Goal: Task Accomplishment & Management: Manage account settings

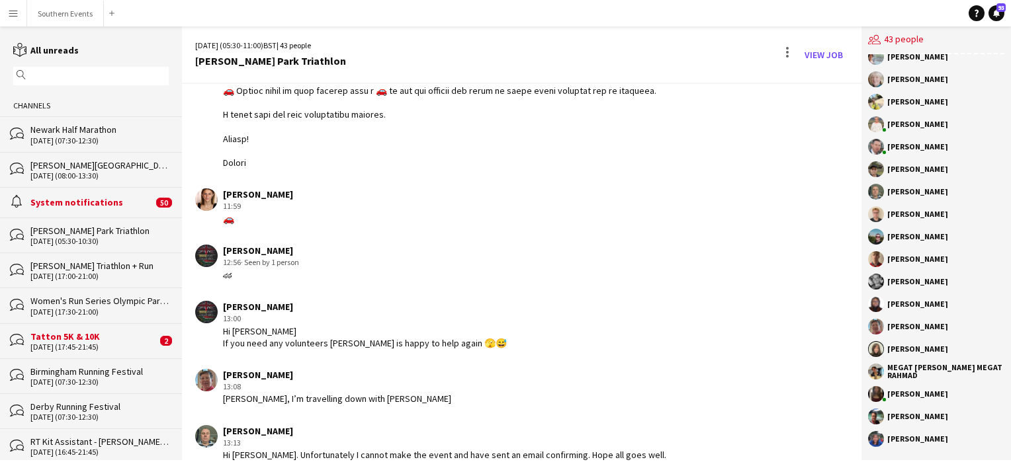
scroll to position [712, 0]
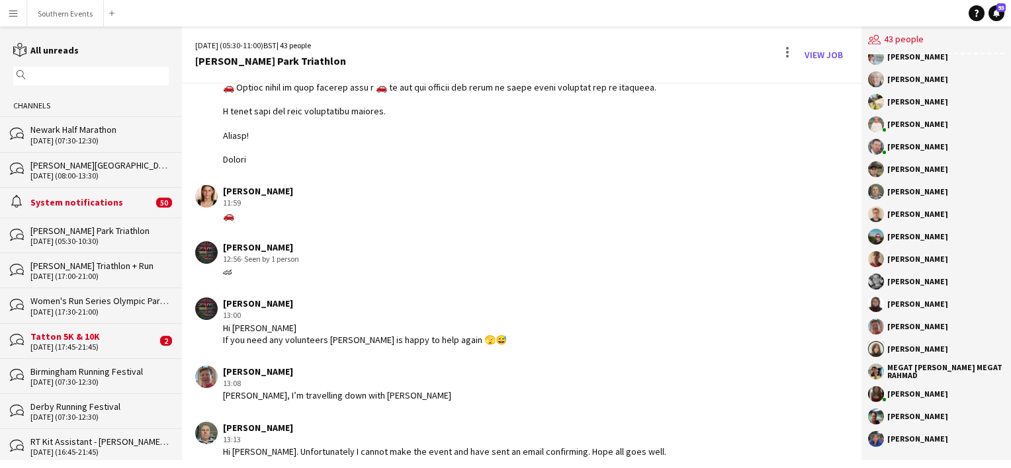
click at [90, 71] on input "text" at bounding box center [97, 76] width 136 height 12
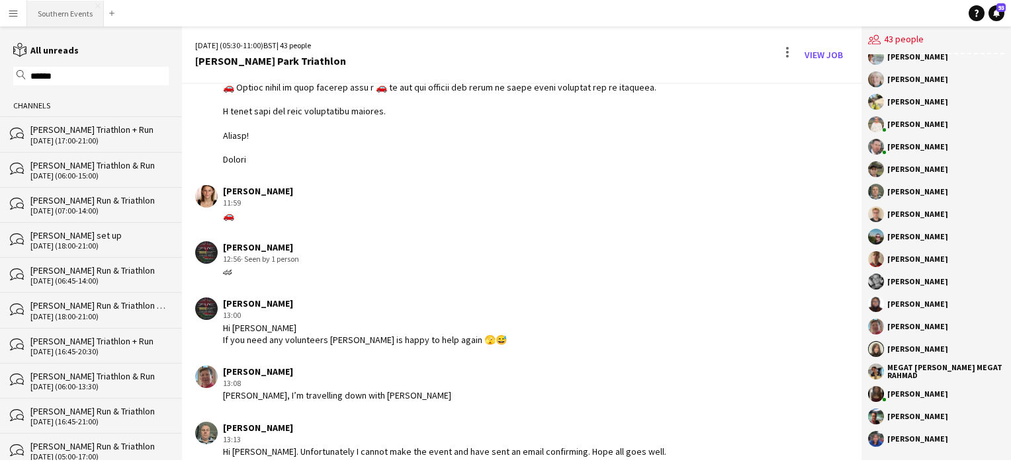
type input "******"
click at [59, 16] on button "Southern Events Close" at bounding box center [65, 14] width 77 height 26
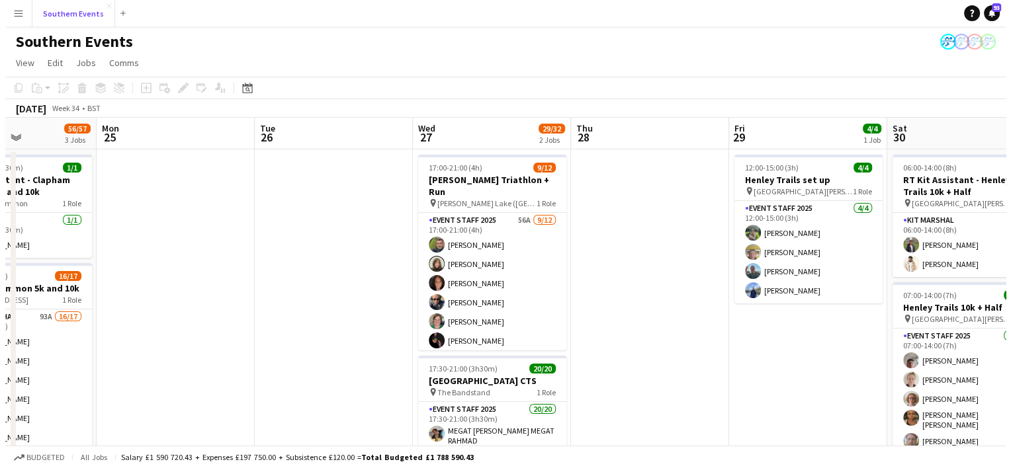
scroll to position [0, 627]
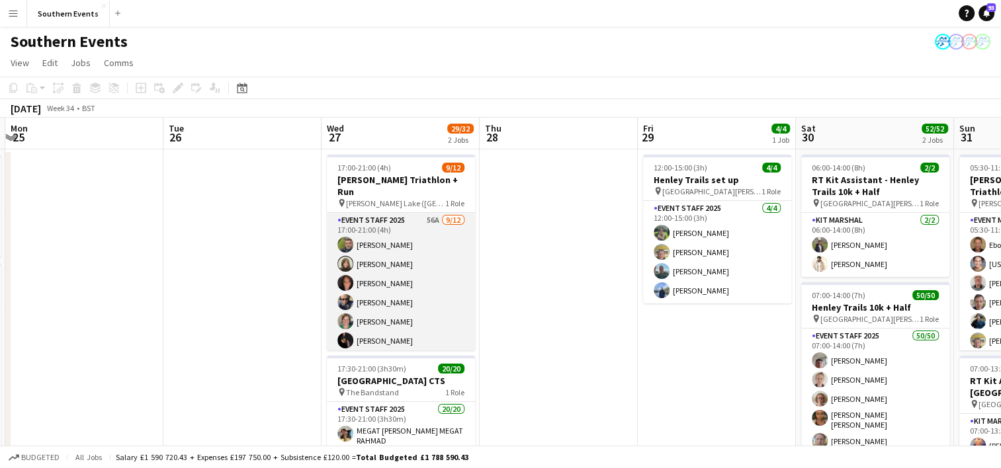
click at [431, 257] on app-card-role "Event Staff 2025 56A [DATE] 17:00-21:00 (4h) [PERSON_NAME] [PERSON_NAME] [PERSO…" at bounding box center [401, 341] width 148 height 256
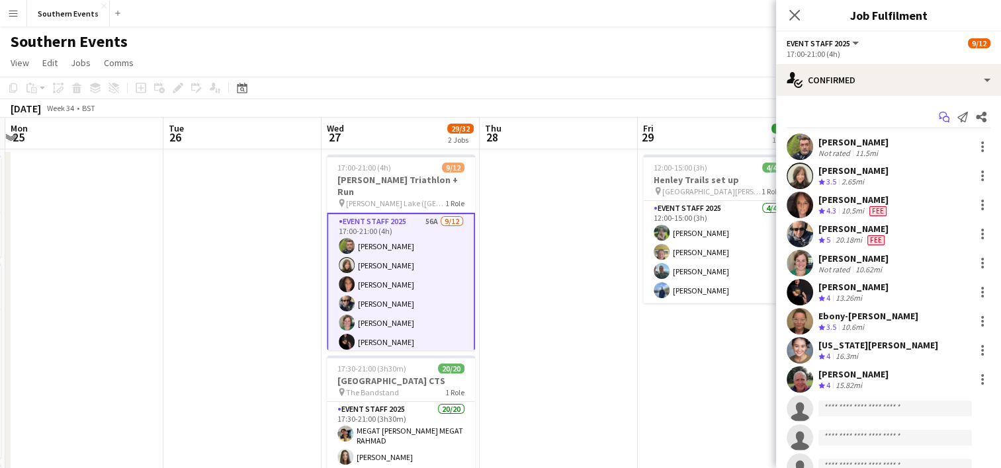
click at [939, 121] on icon "Start chat" at bounding box center [944, 117] width 11 height 11
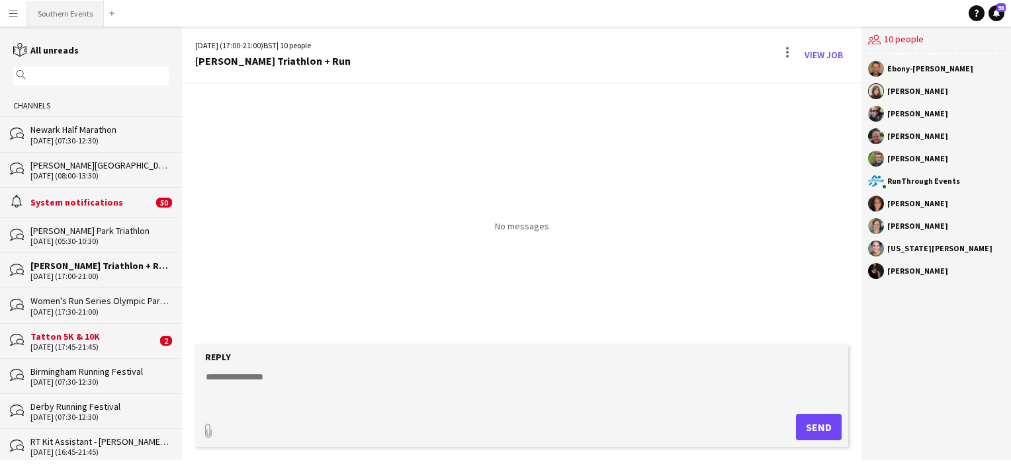
click at [71, 11] on button "Southern Events Close" at bounding box center [65, 14] width 77 height 26
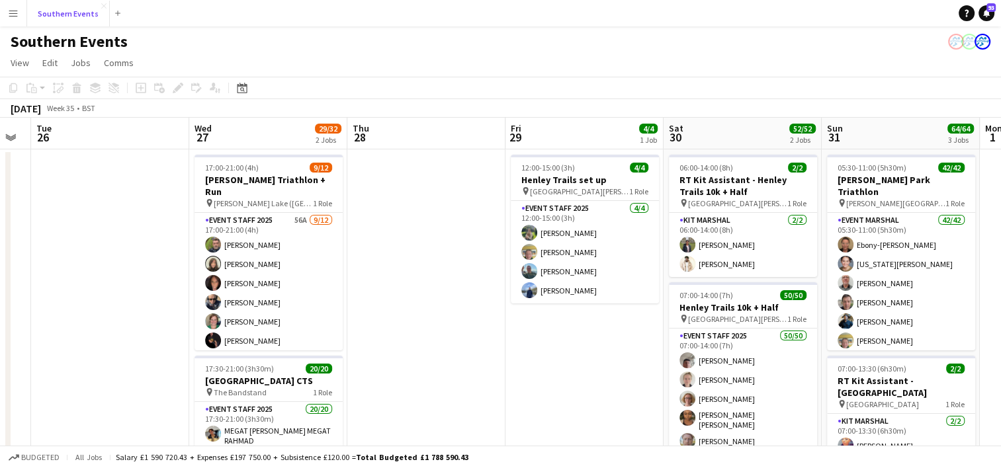
scroll to position [0, 315]
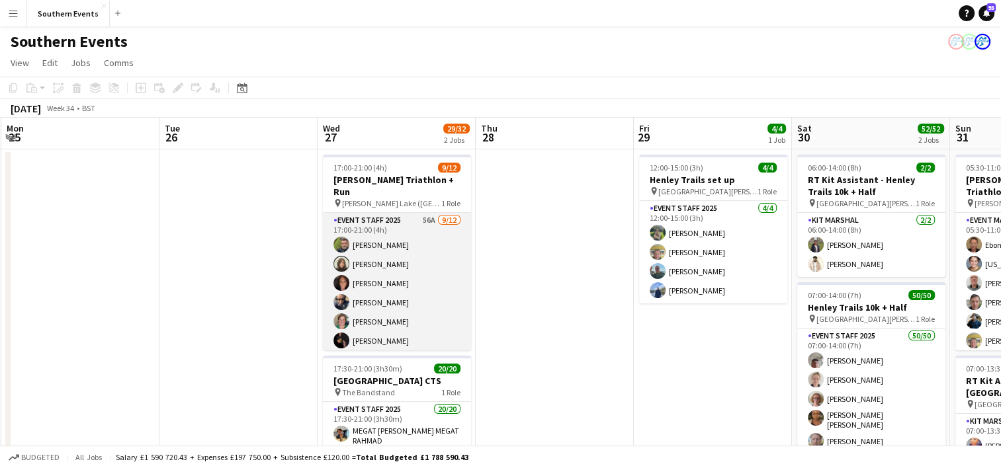
click at [405, 270] on app-card-role "Event Staff 2025 56A [DATE] 17:00-21:00 (4h) [PERSON_NAME] [PERSON_NAME] [PERSO…" at bounding box center [397, 341] width 148 height 256
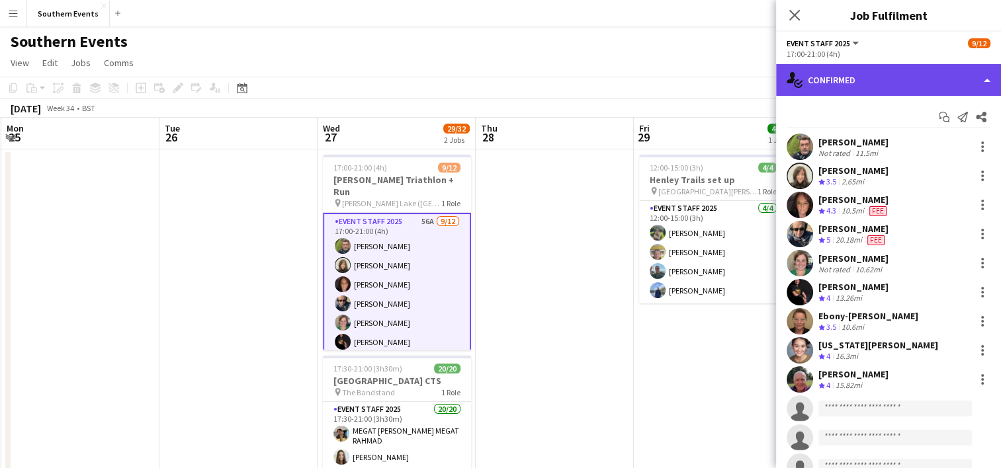
click at [859, 85] on div "single-neutral-actions-check-2 Confirmed" at bounding box center [888, 80] width 225 height 32
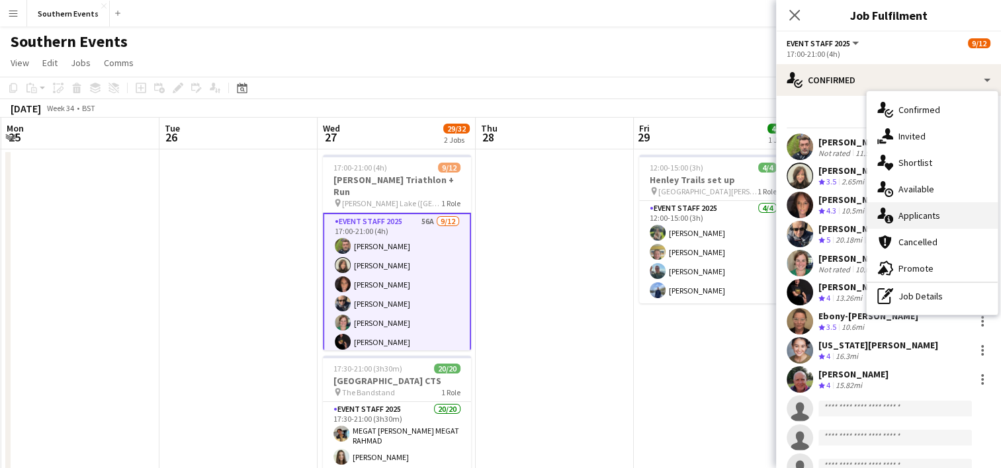
click at [906, 208] on div "single-neutral-actions-information Applicants" at bounding box center [932, 215] width 131 height 26
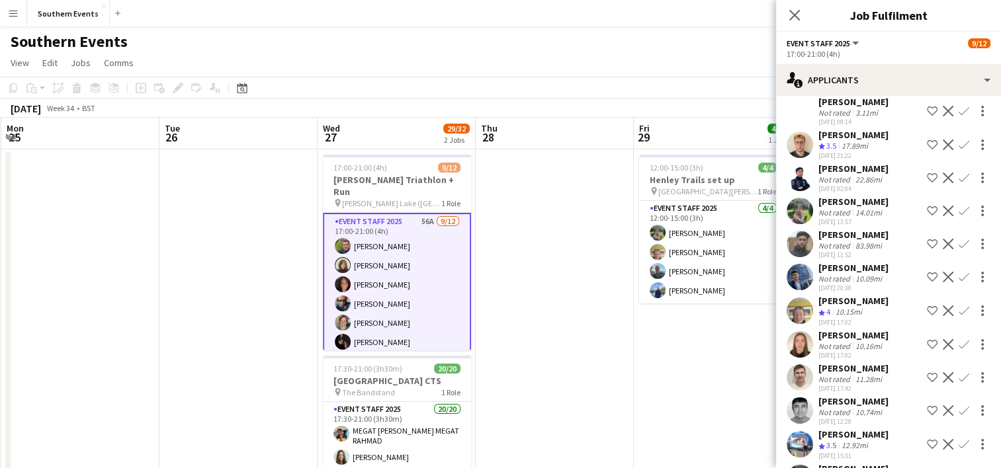
scroll to position [758, 0]
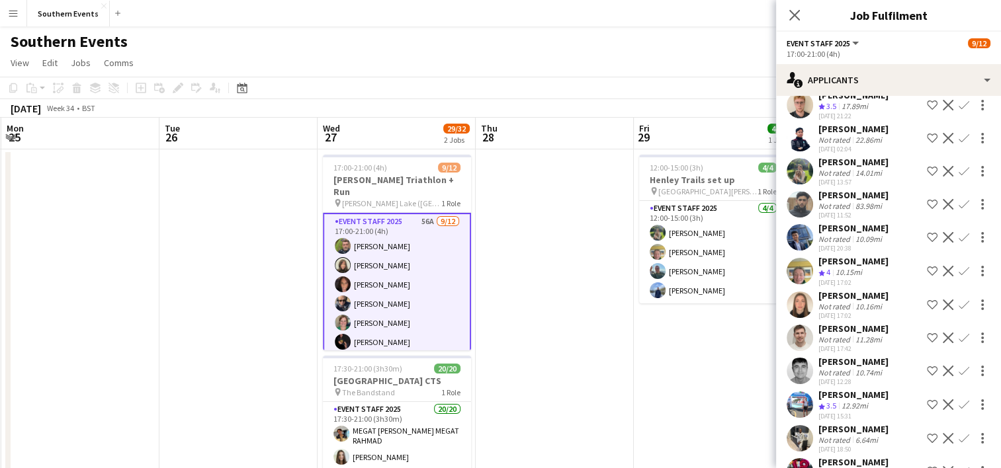
click at [959, 269] on app-icon "Confirm" at bounding box center [964, 271] width 11 height 11
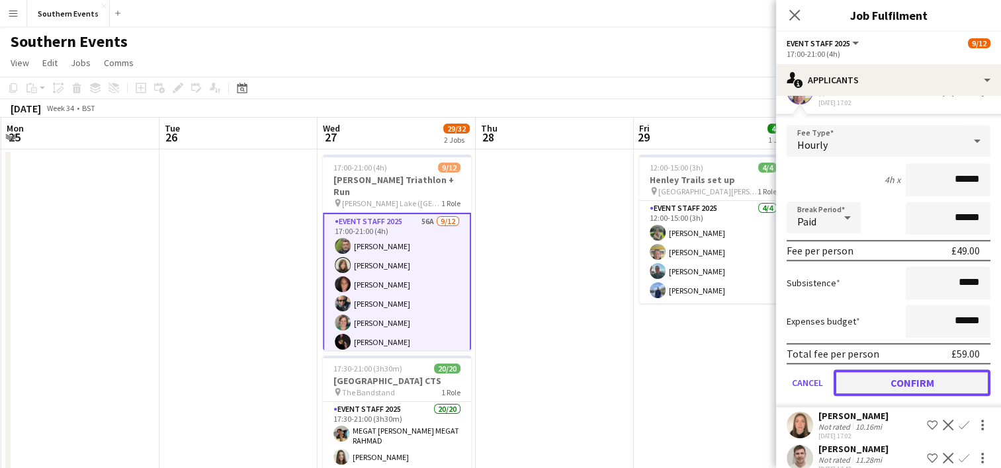
click at [886, 379] on button "Confirm" at bounding box center [912, 383] width 157 height 26
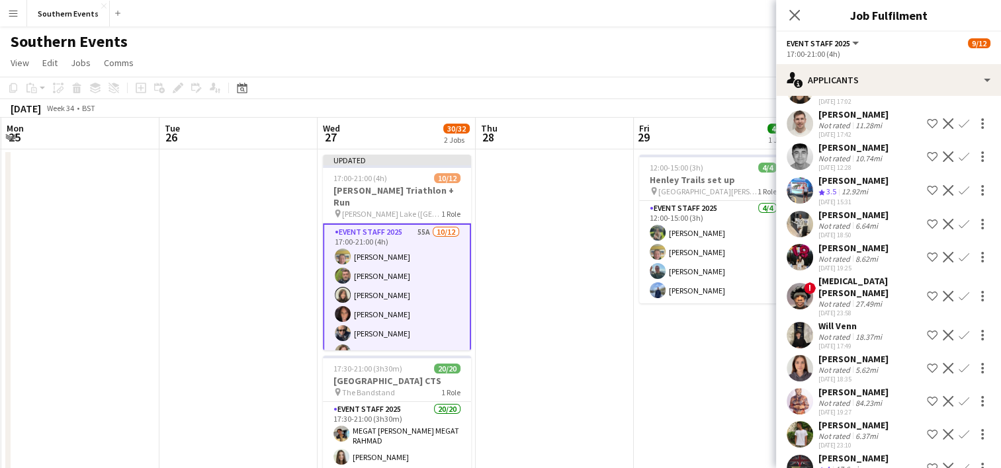
scroll to position [606, 0]
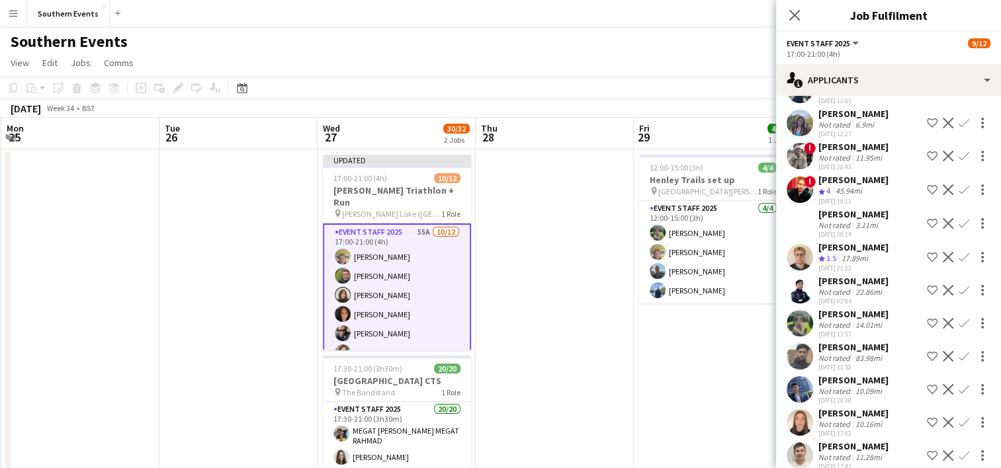
click at [959, 421] on app-icon "Confirm" at bounding box center [964, 422] width 11 height 11
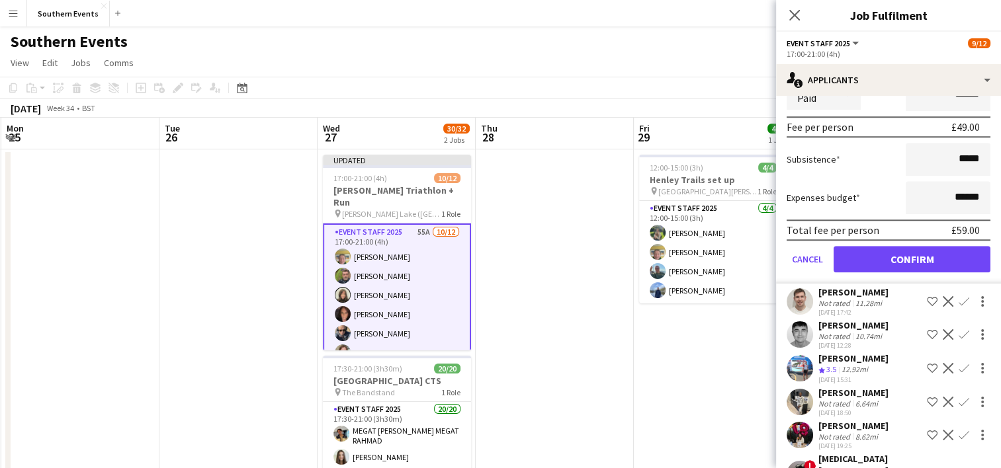
scroll to position [1064, 0]
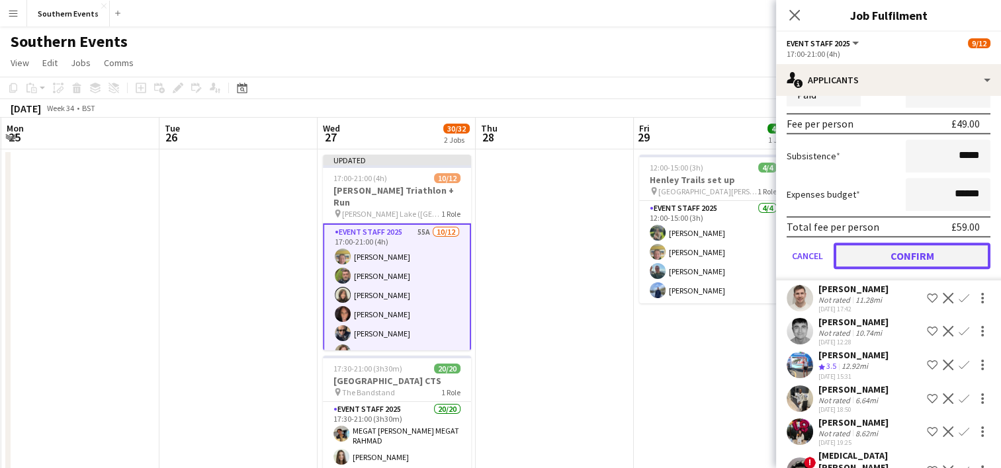
click at [883, 248] on button "Confirm" at bounding box center [912, 256] width 157 height 26
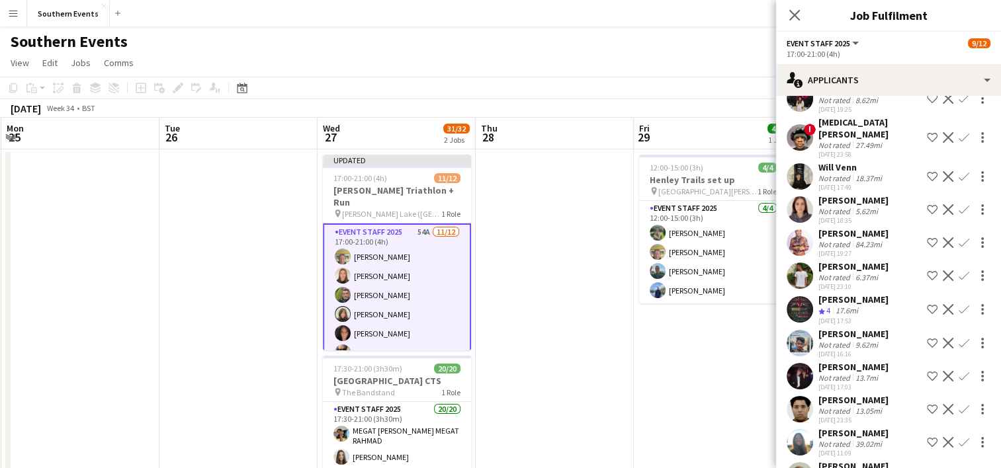
scroll to position [732, 0]
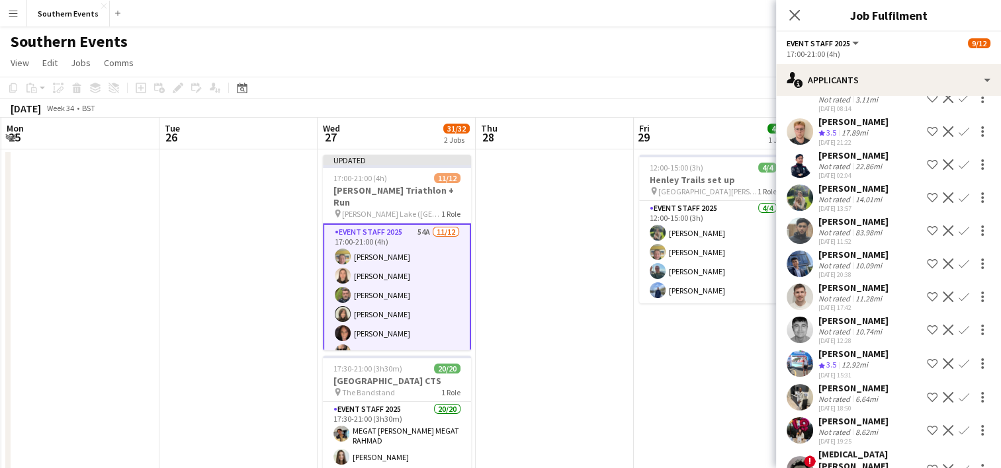
click at [959, 361] on app-icon "Confirm" at bounding box center [964, 364] width 11 height 11
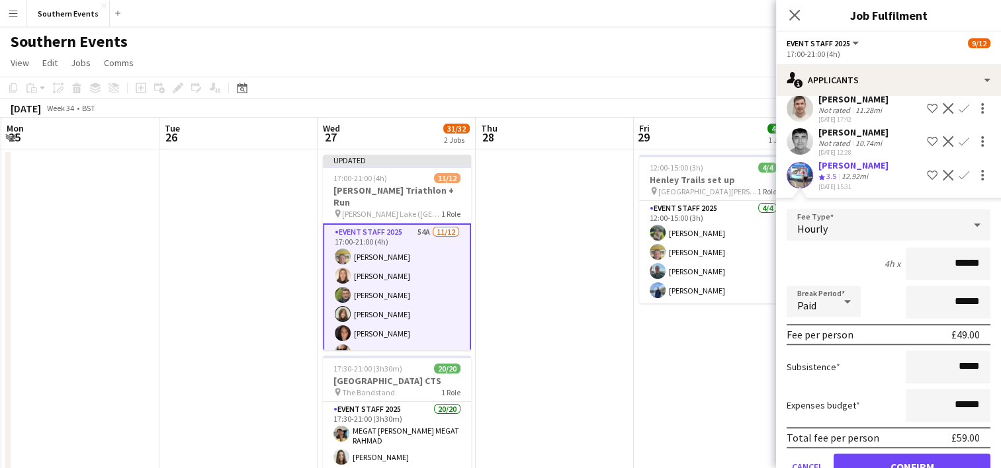
scroll to position [921, 0]
click at [889, 452] on button "Confirm" at bounding box center [912, 465] width 157 height 26
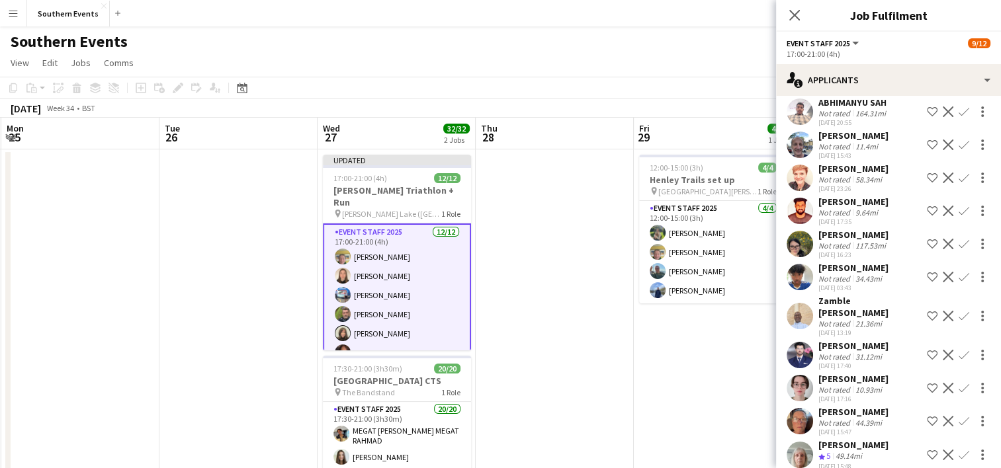
scroll to position [1504, 0]
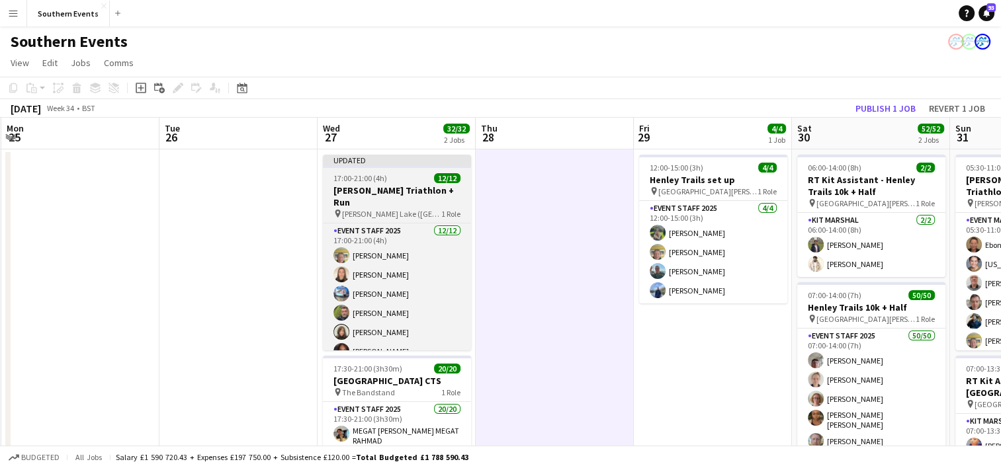
click at [400, 187] on h3 "[PERSON_NAME] Triathlon + Run" at bounding box center [397, 197] width 148 height 24
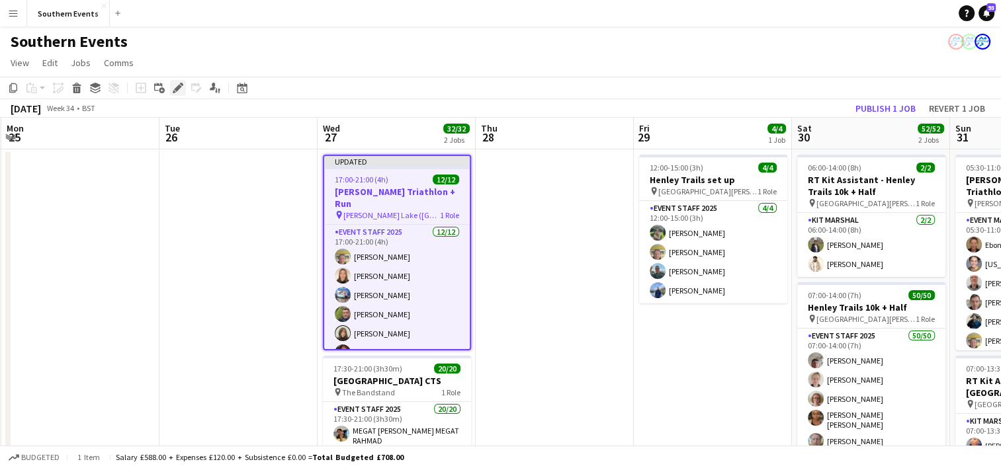
click at [177, 90] on icon at bounding box center [177, 88] width 7 height 7
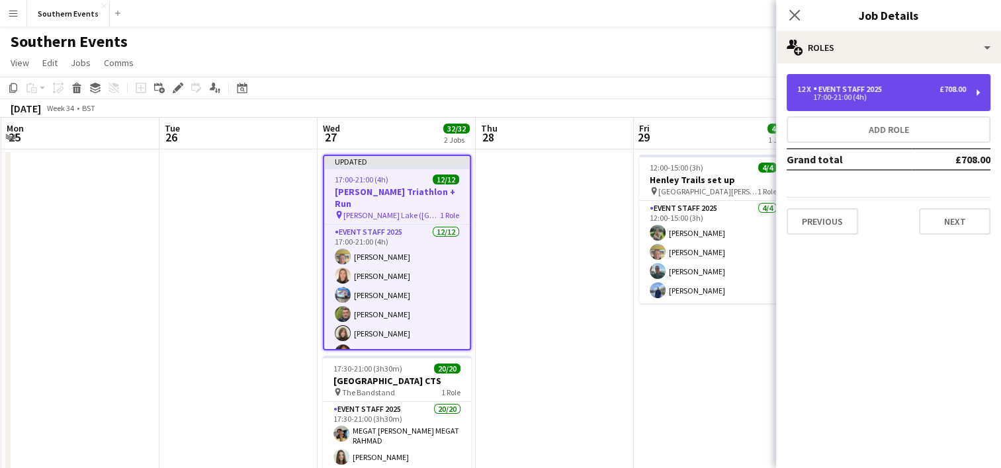
click at [878, 97] on div "17:00-21:00 (4h)" at bounding box center [881, 97] width 169 height 7
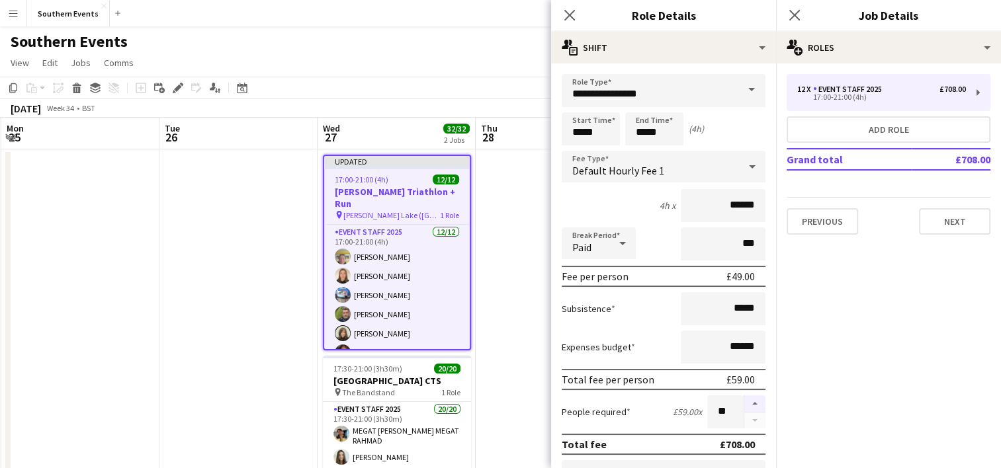
click at [744, 406] on button "button" at bounding box center [754, 404] width 21 height 17
type input "**"
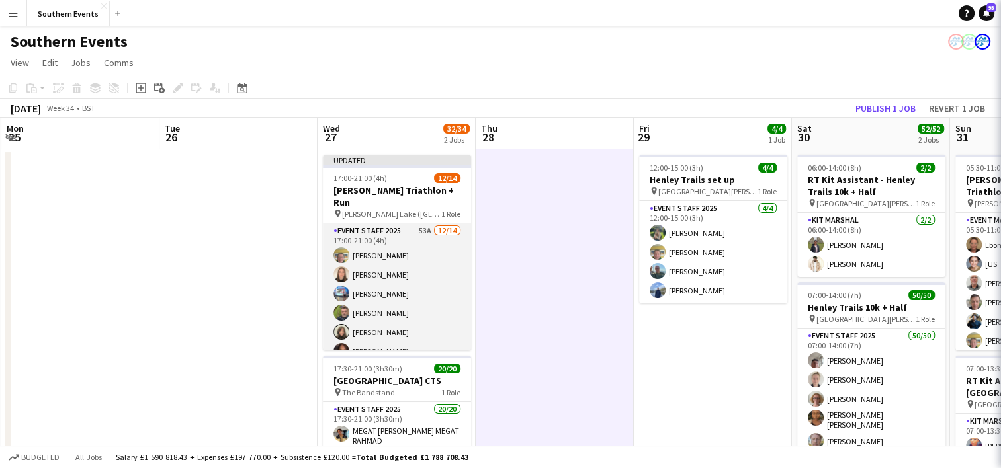
click at [425, 271] on app-card-role "Event Staff 2025 53A [DATE] 17:00-21:00 (4h) [PERSON_NAME] [PERSON_NAME] [PERSO…" at bounding box center [397, 371] width 148 height 294
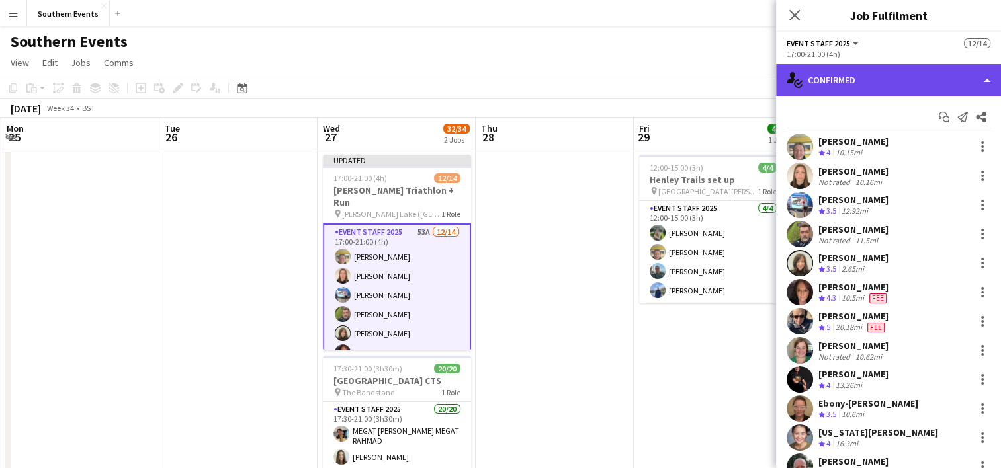
click at [884, 91] on div "single-neutral-actions-check-2 Confirmed" at bounding box center [888, 80] width 225 height 32
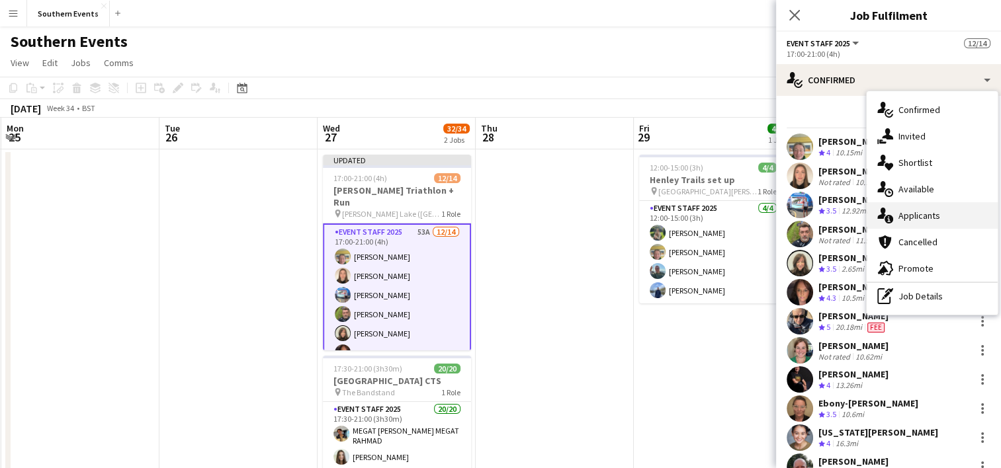
click at [930, 212] on div "single-neutral-actions-information Applicants" at bounding box center [932, 215] width 131 height 26
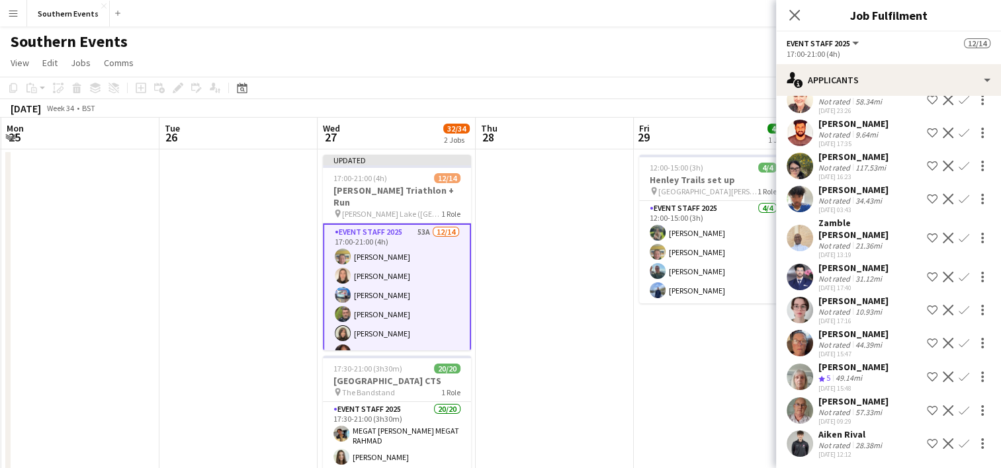
click at [959, 372] on app-icon "Confirm" at bounding box center [964, 377] width 11 height 11
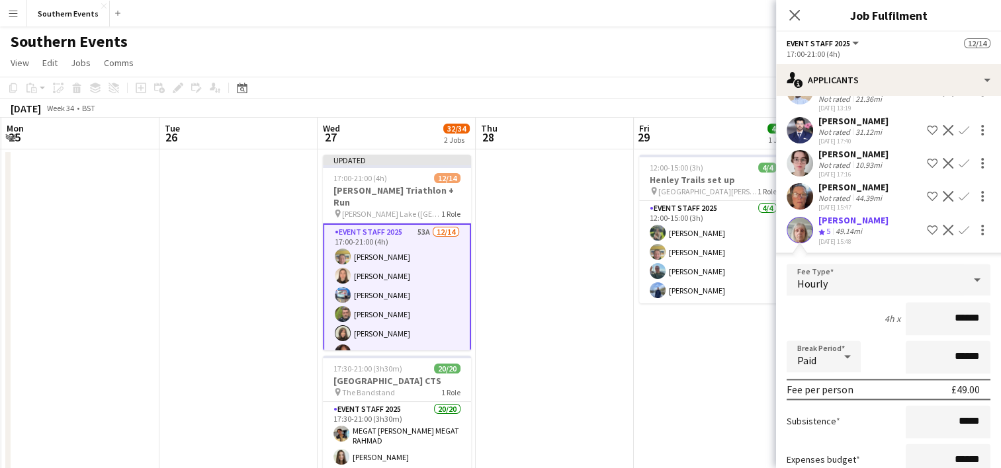
scroll to position [1803, 0]
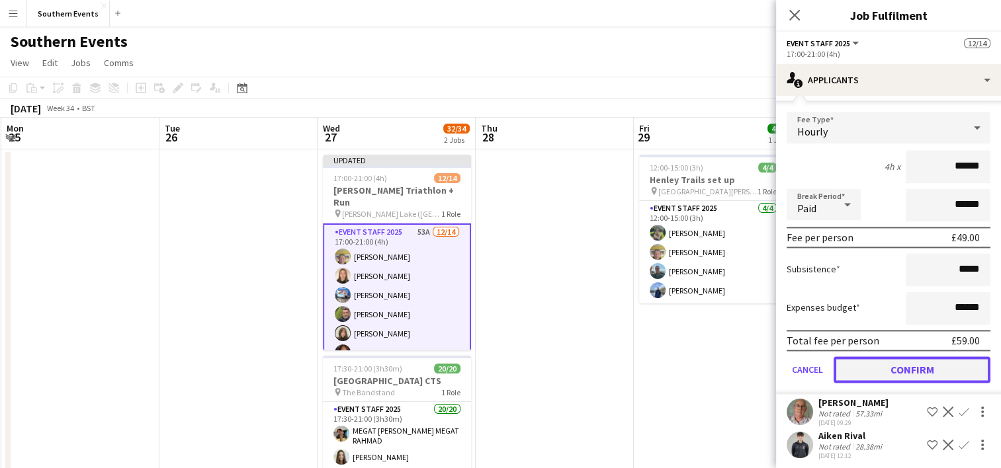
click at [883, 363] on button "Confirm" at bounding box center [912, 370] width 157 height 26
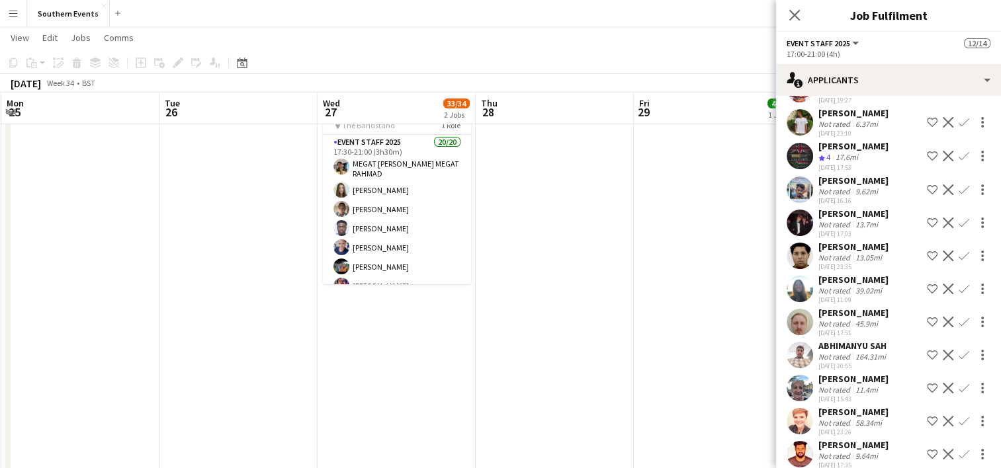
scroll to position [1131, 0]
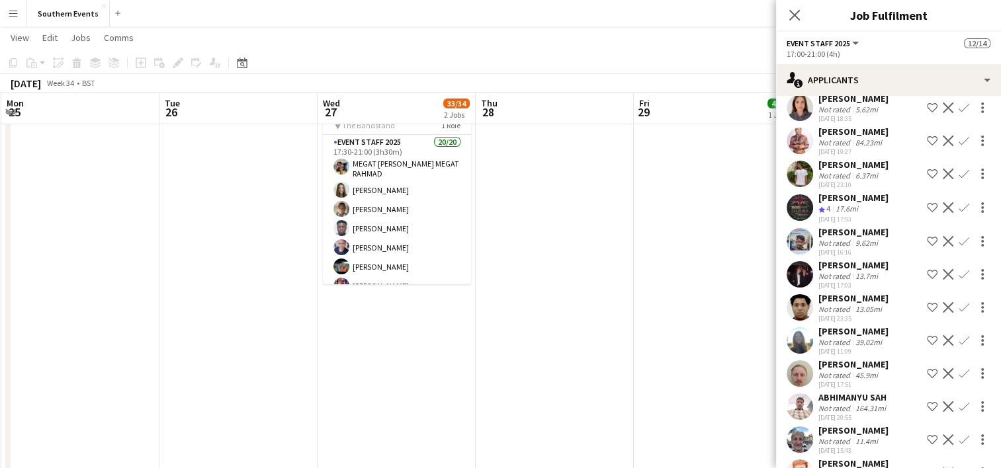
click at [959, 202] on app-icon "Confirm" at bounding box center [964, 207] width 11 height 11
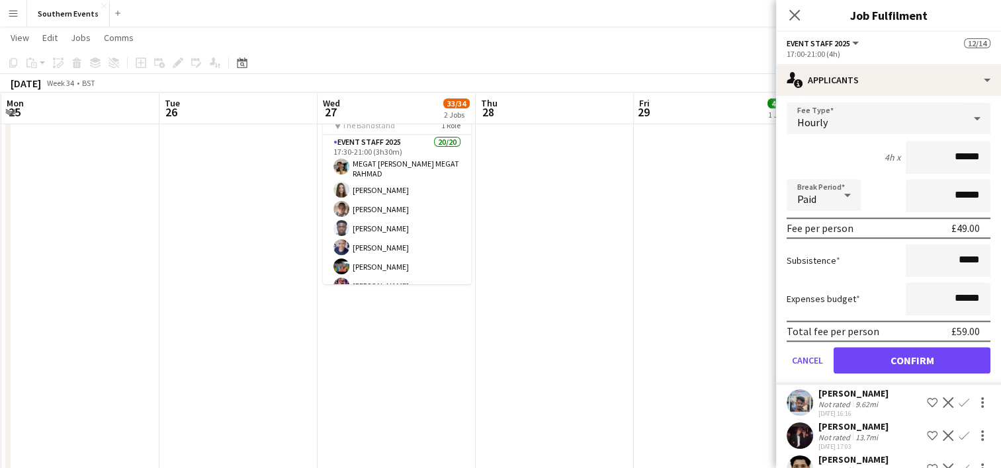
scroll to position [1277, 0]
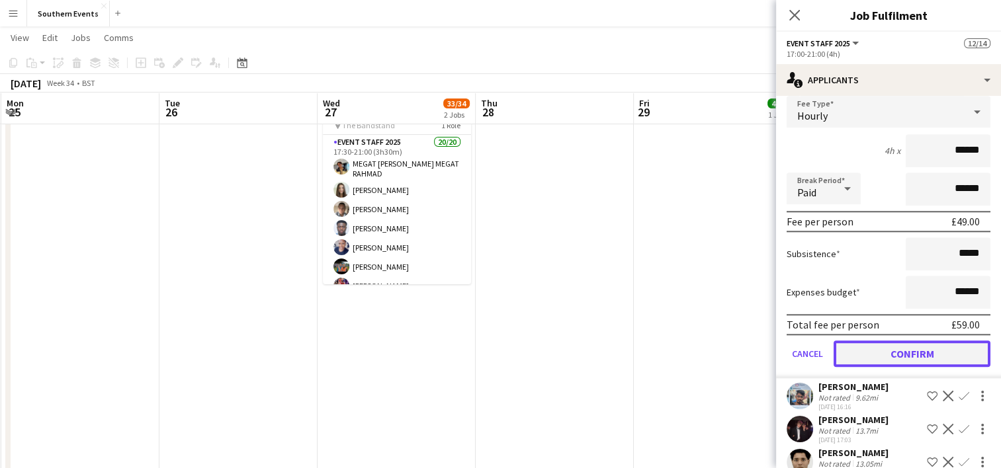
click at [867, 357] on button "Confirm" at bounding box center [912, 354] width 157 height 26
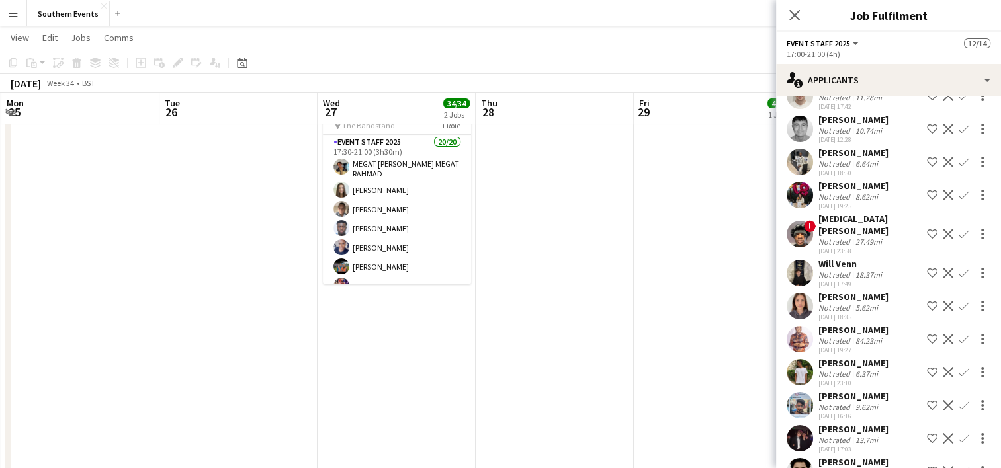
click at [653, 337] on app-date-cell "12:00-15:00 (3h) 4/4 Henley Trails set up pin [GEOGRAPHIC_DATA][PERSON_NAME] 1 …" at bounding box center [713, 225] width 158 height 686
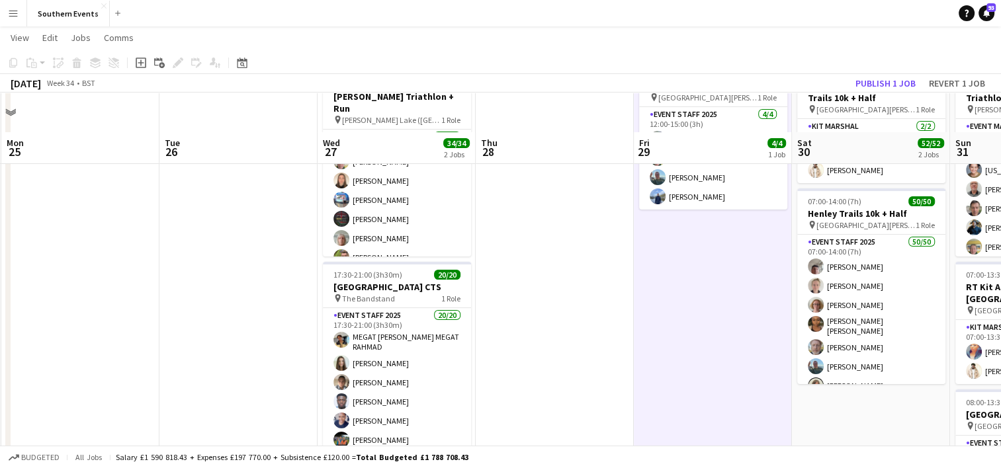
scroll to position [85, 0]
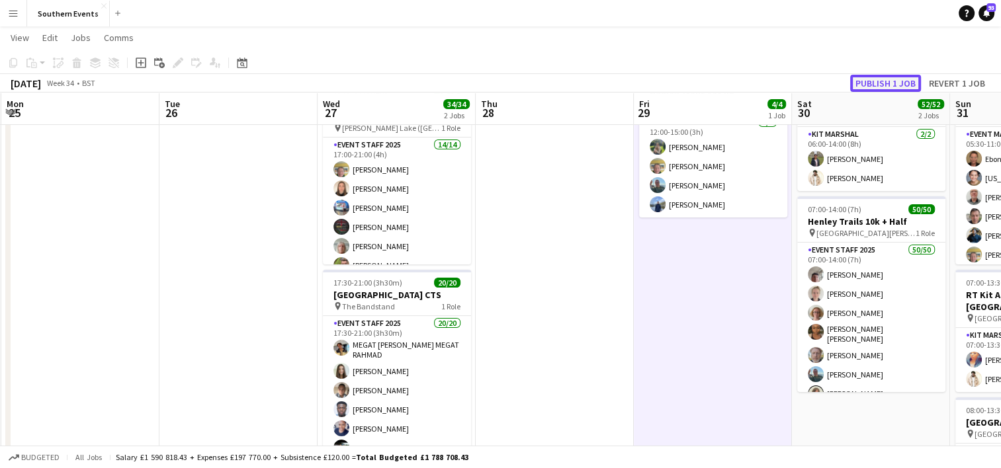
click at [889, 86] on button "Publish 1 job" at bounding box center [885, 83] width 71 height 17
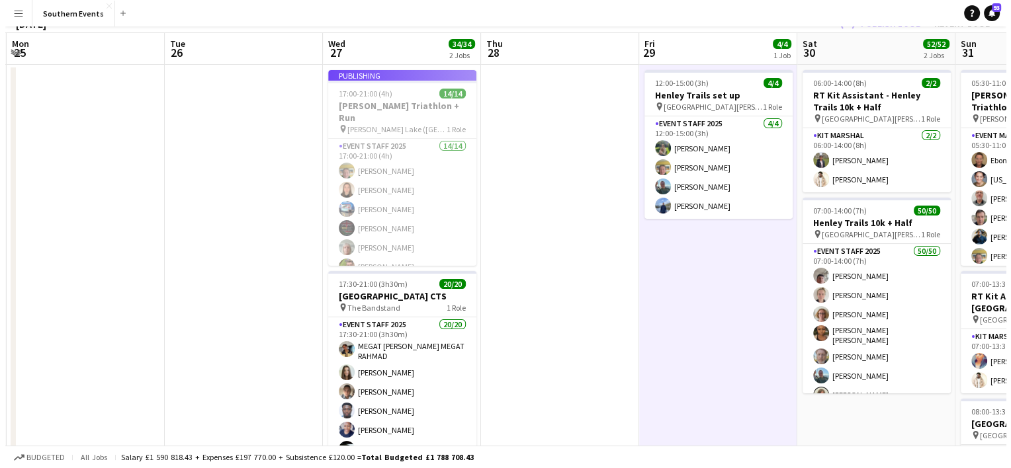
scroll to position [0, 0]
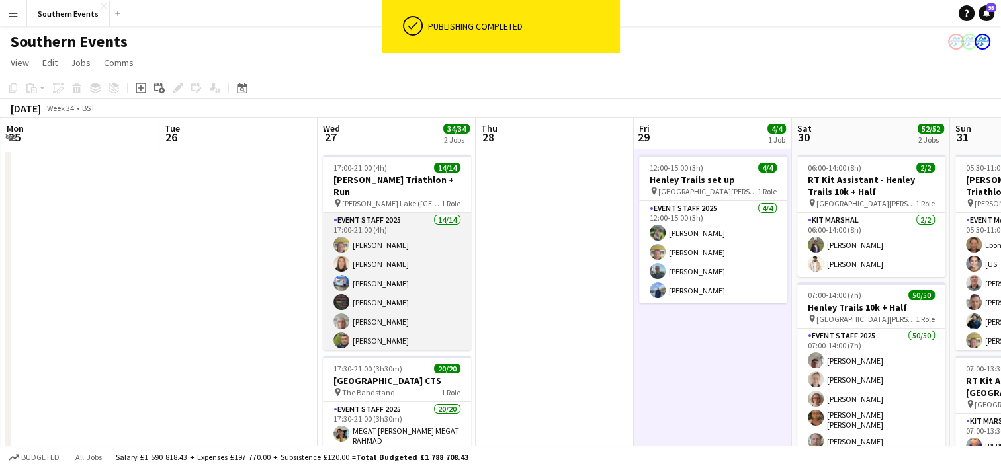
click at [423, 249] on app-card-role "Event Staff 2025 14/14 17:00-21:00 (4h) [PERSON_NAME] [PERSON_NAME] [PERSON_NAM…" at bounding box center [397, 360] width 148 height 294
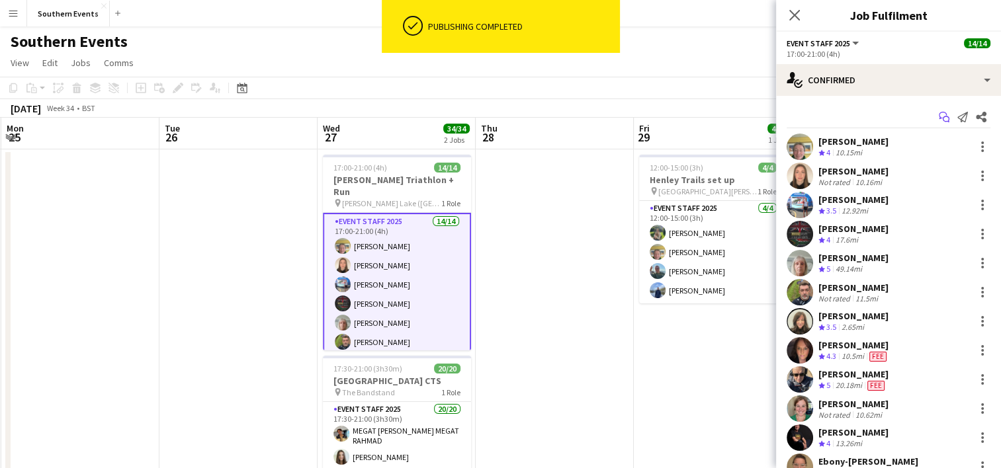
click at [939, 122] on icon "Start chat" at bounding box center [944, 117] width 11 height 11
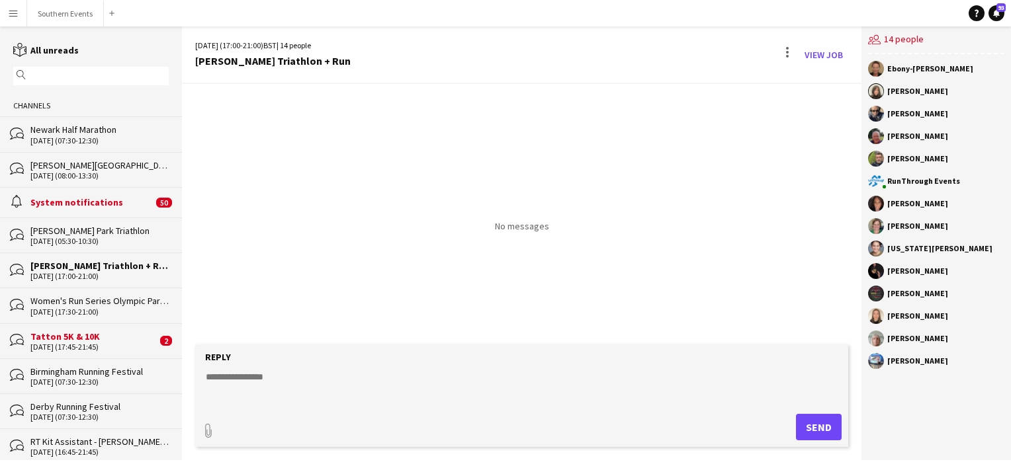
drag, startPoint x: 888, startPoint y: 69, endPoint x: 949, endPoint y: 363, distance: 300.1
click at [949, 363] on div "Ebony-[PERSON_NAME] [PERSON_NAME] [PERSON_NAME] [PERSON_NAME] RunThrough Events…" at bounding box center [936, 218] width 150 height 328
copy div "Ebony-[PERSON_NAME] [PERSON_NAME] [PERSON_NAME] [PERSON_NAME] RunThrough Events…"
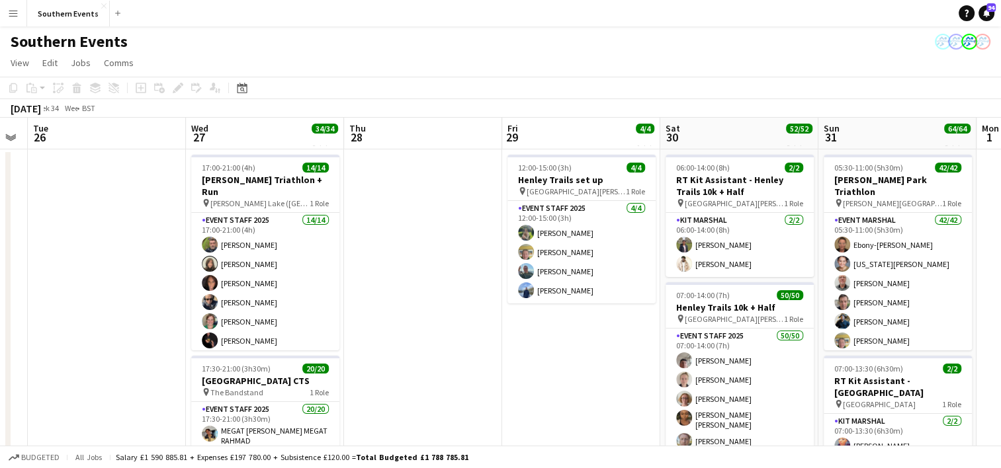
scroll to position [0, 576]
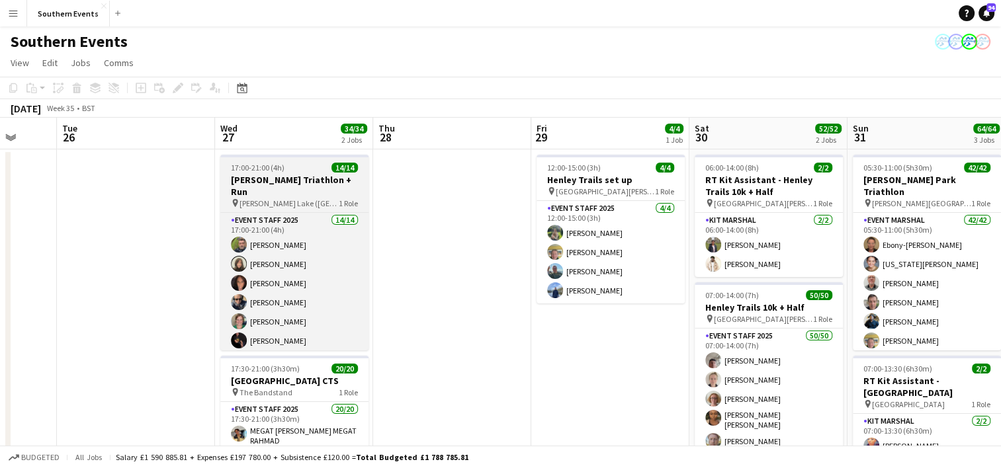
click at [310, 198] on div "pin [PERSON_NAME][GEOGRAPHIC_DATA] (Olympic rings end) 1 Role" at bounding box center [294, 203] width 148 height 11
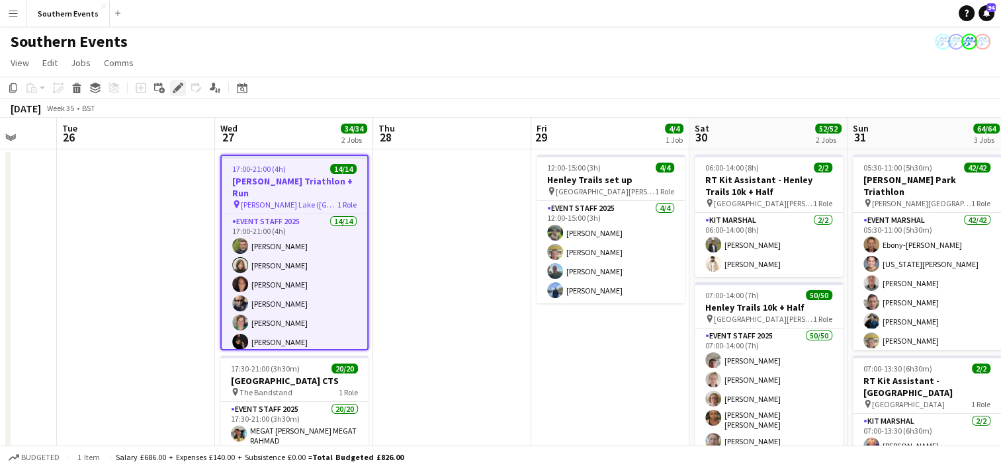
click at [177, 89] on icon at bounding box center [177, 88] width 7 height 7
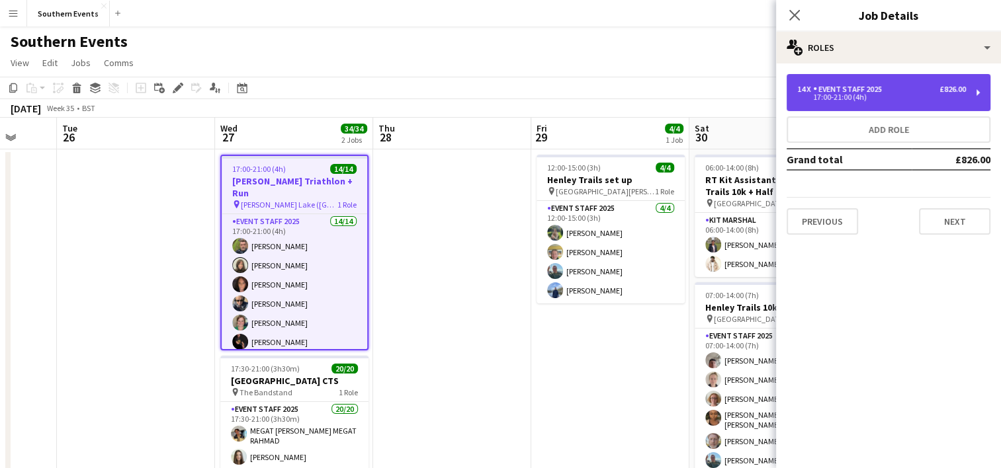
click at [840, 97] on div "17:00-21:00 (4h)" at bounding box center [881, 97] width 169 height 7
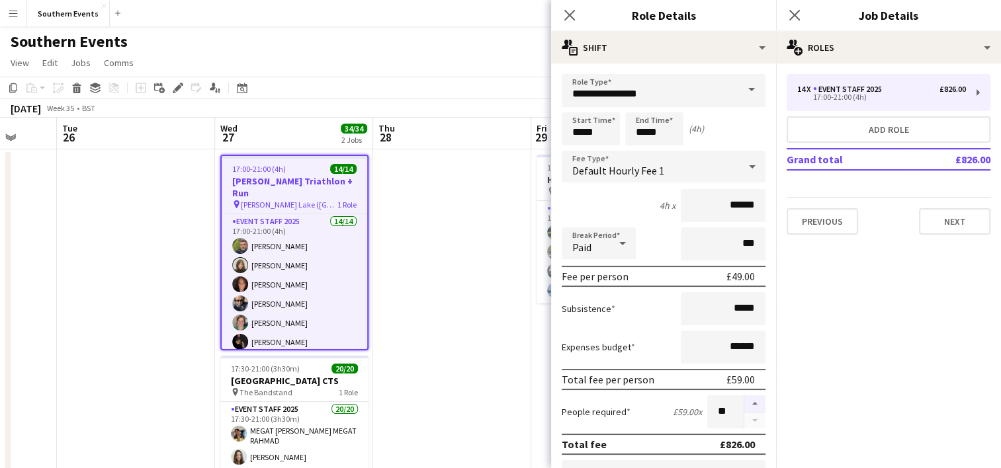
click at [744, 402] on button "button" at bounding box center [754, 404] width 21 height 17
type input "**"
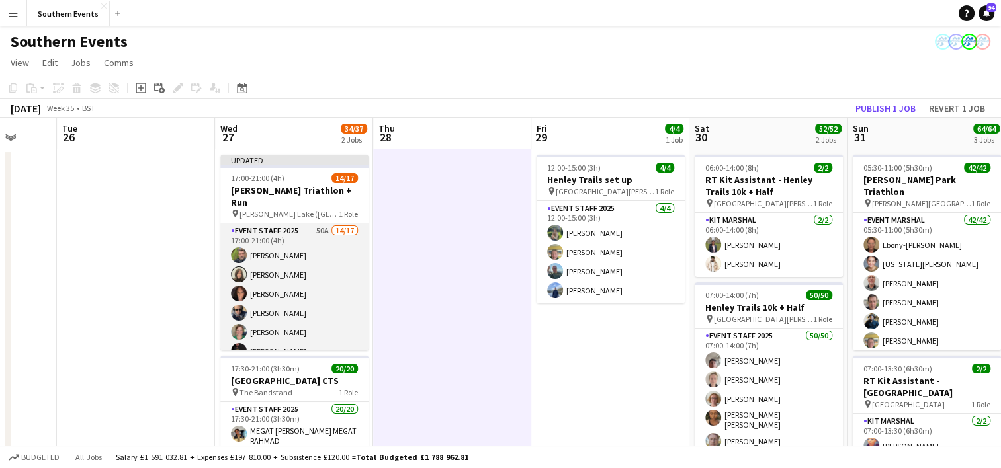
click at [292, 277] on app-card-role "Event Staff 2025 50A 14/17 17:00-21:00 (4h) [PERSON_NAME] [PERSON_NAME] [PERSON…" at bounding box center [294, 400] width 148 height 352
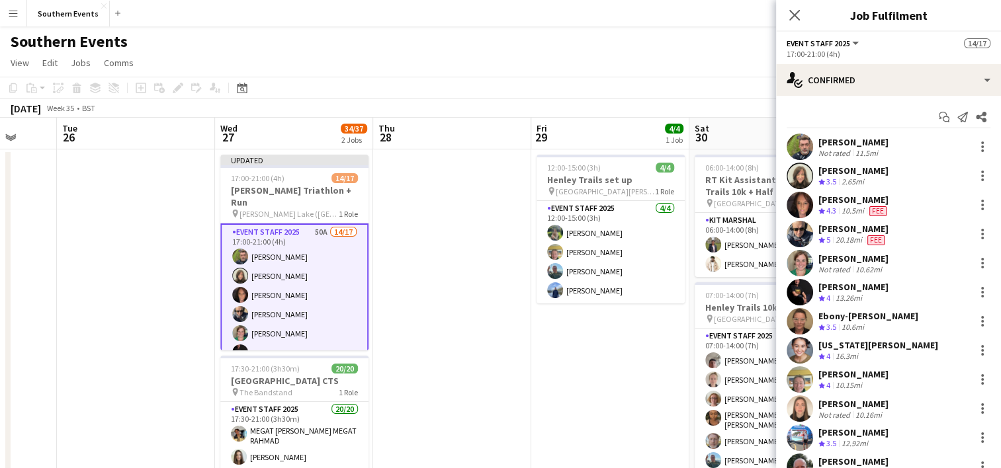
scroll to position [196, 0]
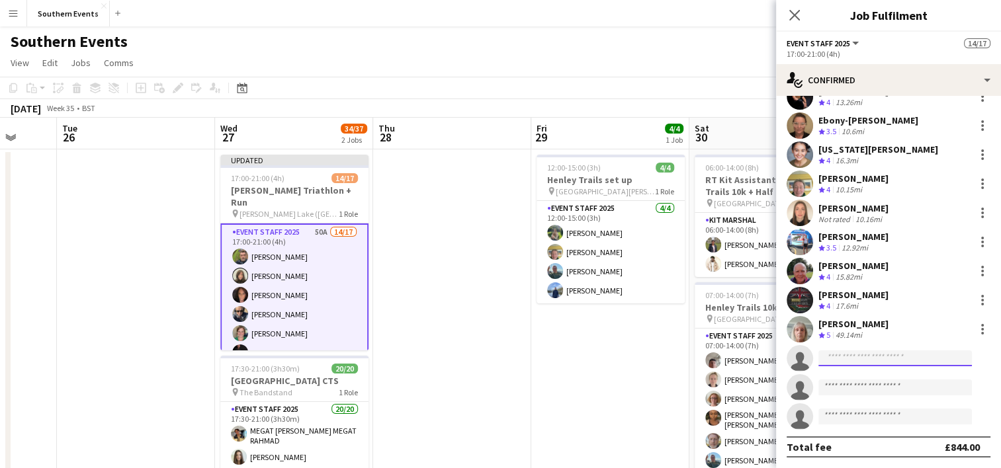
click at [837, 357] on input at bounding box center [894, 359] width 153 height 16
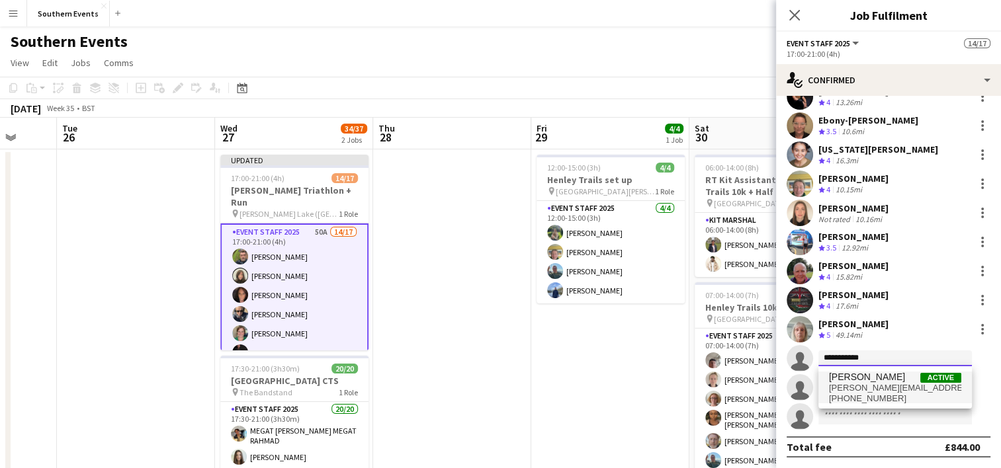
type input "**********"
click at [863, 386] on span "[PERSON_NAME][EMAIL_ADDRESS][PERSON_NAME][DOMAIN_NAME]" at bounding box center [895, 388] width 132 height 11
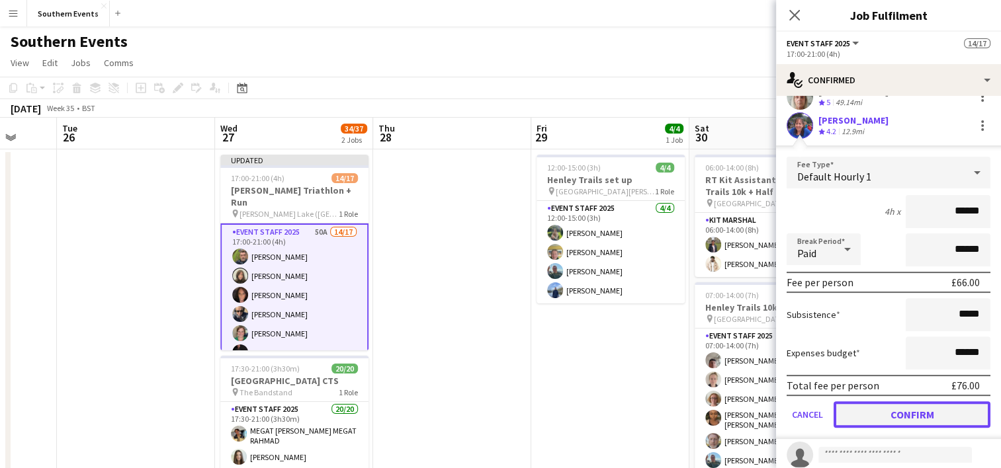
click at [889, 407] on button "Confirm" at bounding box center [912, 415] width 157 height 26
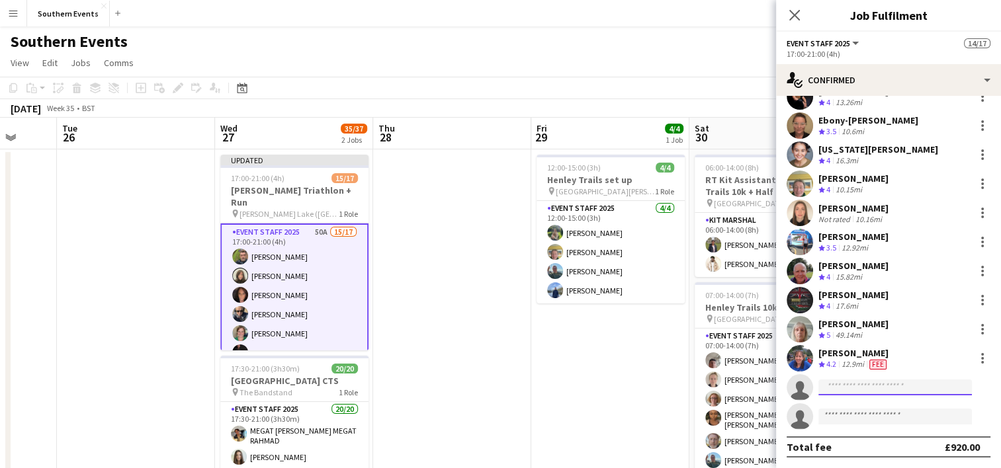
click at [832, 390] on input at bounding box center [894, 388] width 153 height 16
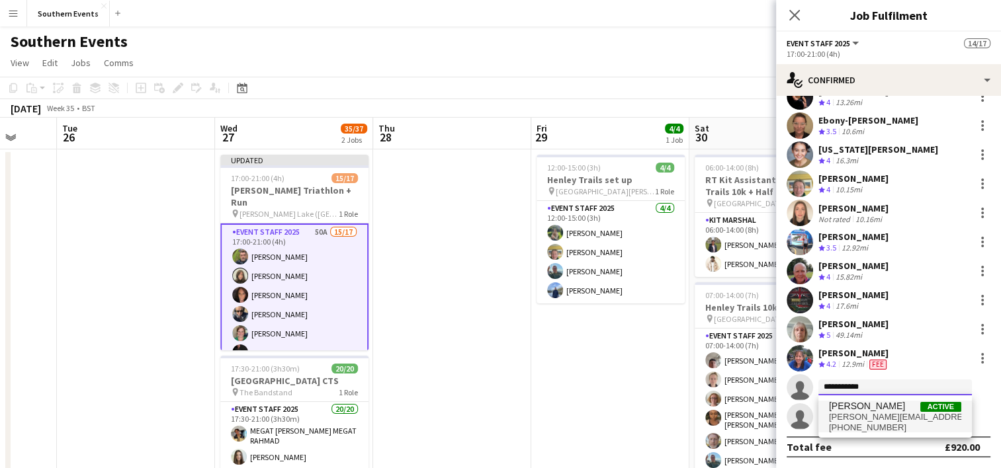
type input "**********"
click at [851, 423] on span "[PHONE_NUMBER]" at bounding box center [895, 428] width 132 height 11
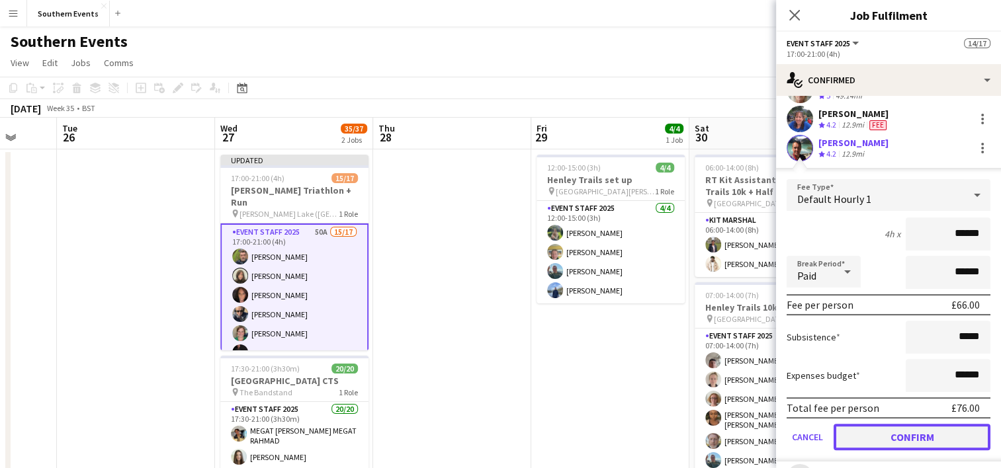
click at [871, 428] on button "Confirm" at bounding box center [912, 437] width 157 height 26
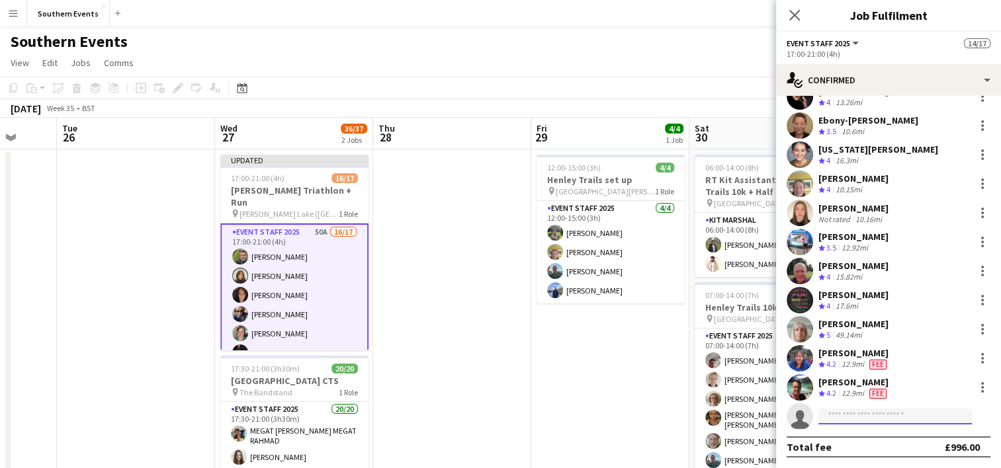
click at [836, 414] on input at bounding box center [894, 417] width 153 height 16
type input "**********"
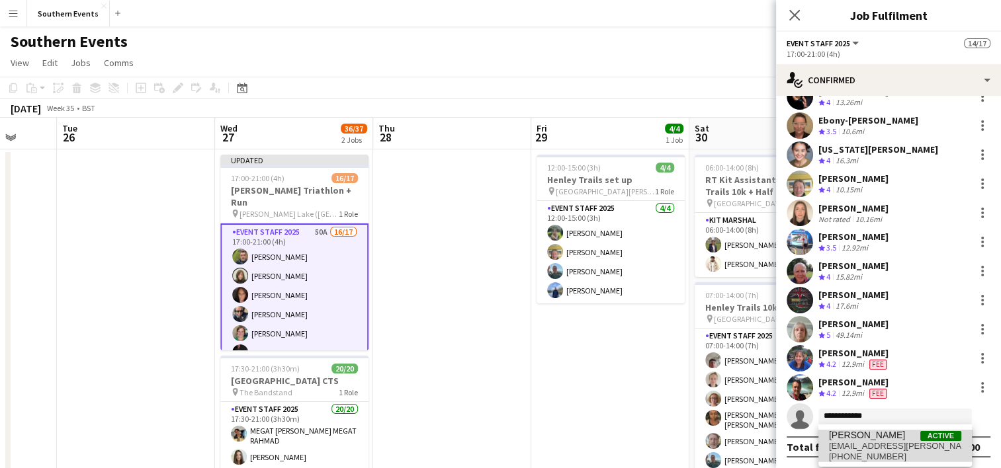
click at [869, 439] on span "[PERSON_NAME]" at bounding box center [867, 435] width 76 height 11
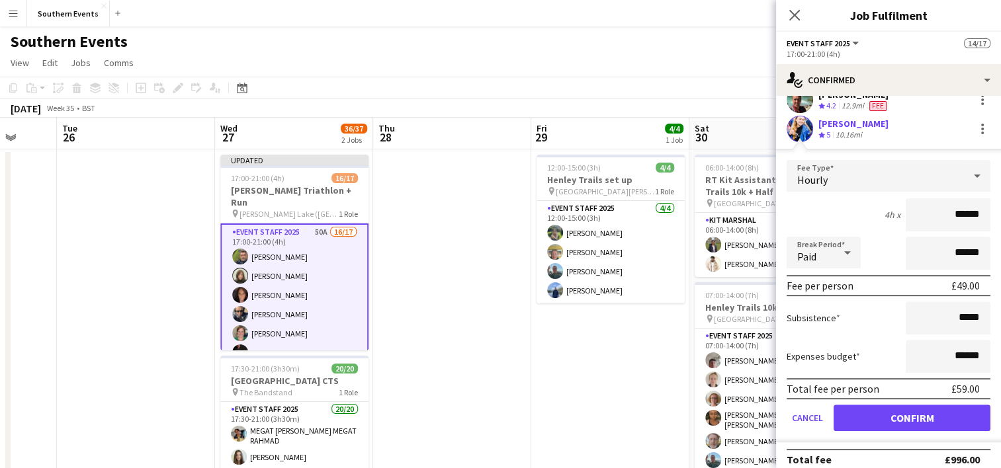
scroll to position [494, 0]
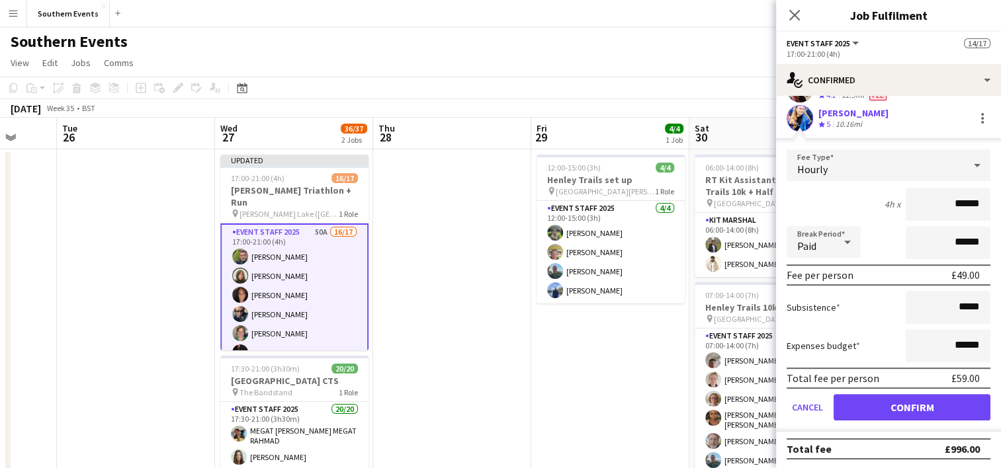
click at [955, 199] on input "******" at bounding box center [948, 204] width 85 height 33
type input "**"
click at [948, 340] on input "******" at bounding box center [948, 345] width 85 height 33
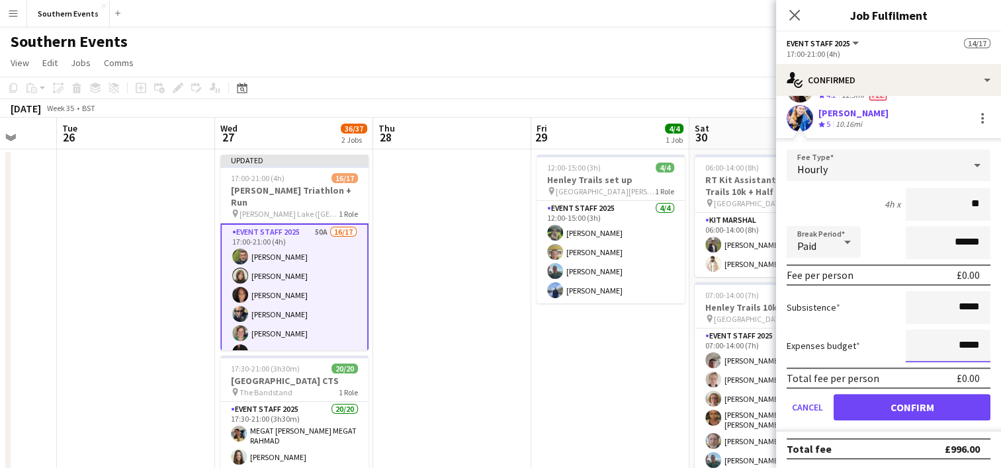
type input "*****"
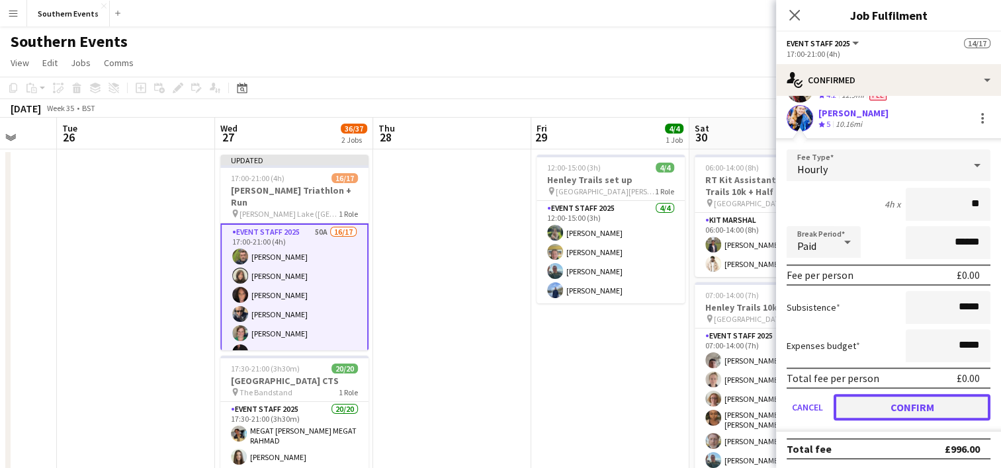
click at [914, 409] on button "Confirm" at bounding box center [912, 407] width 157 height 26
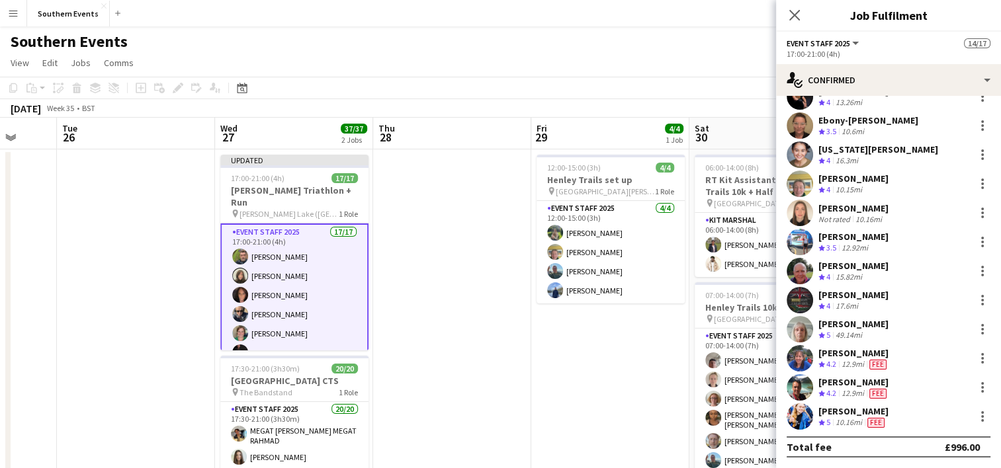
scroll to position [196, 0]
click at [975, 418] on div at bounding box center [982, 417] width 16 height 16
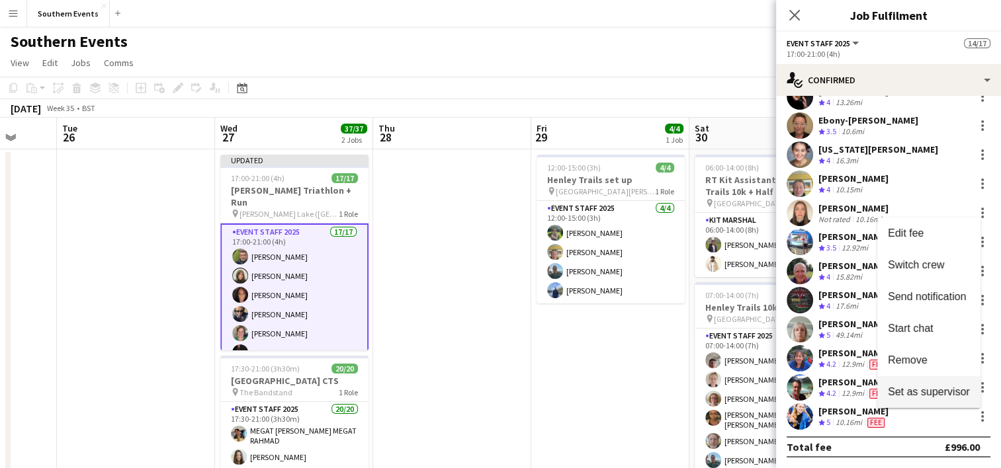
click at [923, 390] on span "Set as supervisor" at bounding box center [929, 391] width 82 height 11
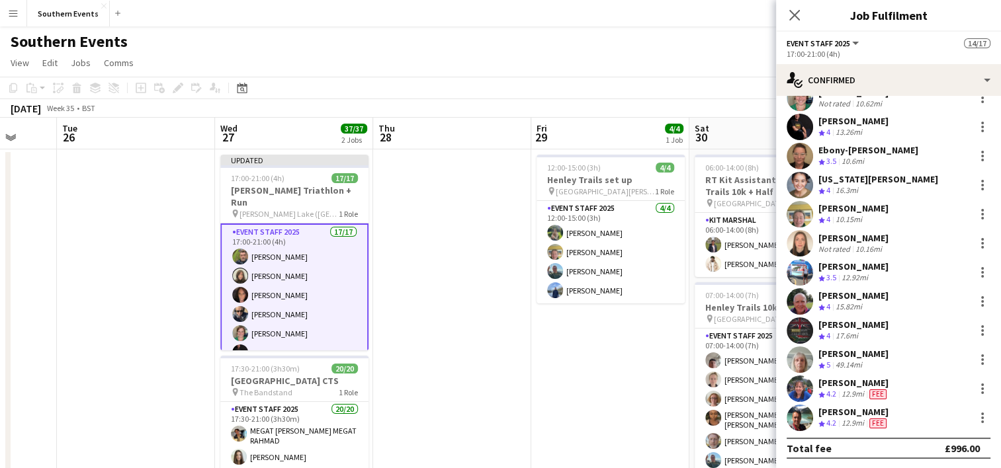
scroll to position [0, 0]
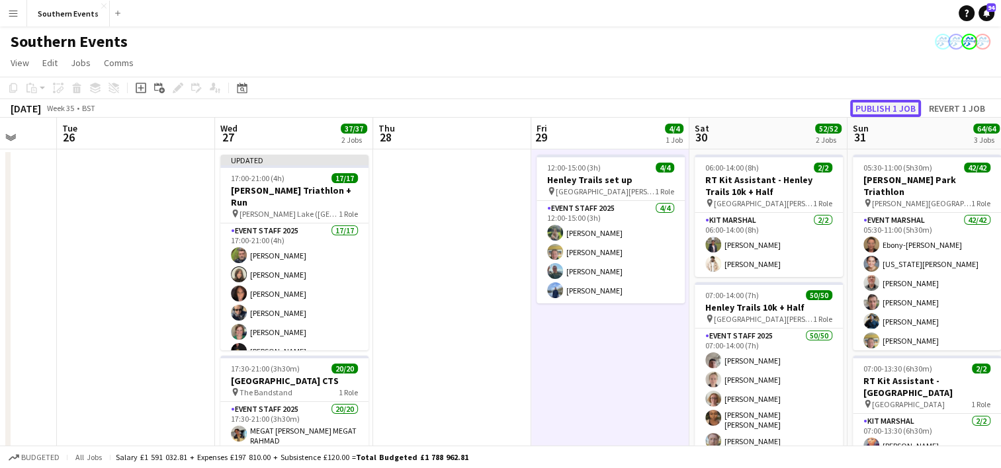
click at [897, 103] on button "Publish 1 job" at bounding box center [885, 108] width 71 height 17
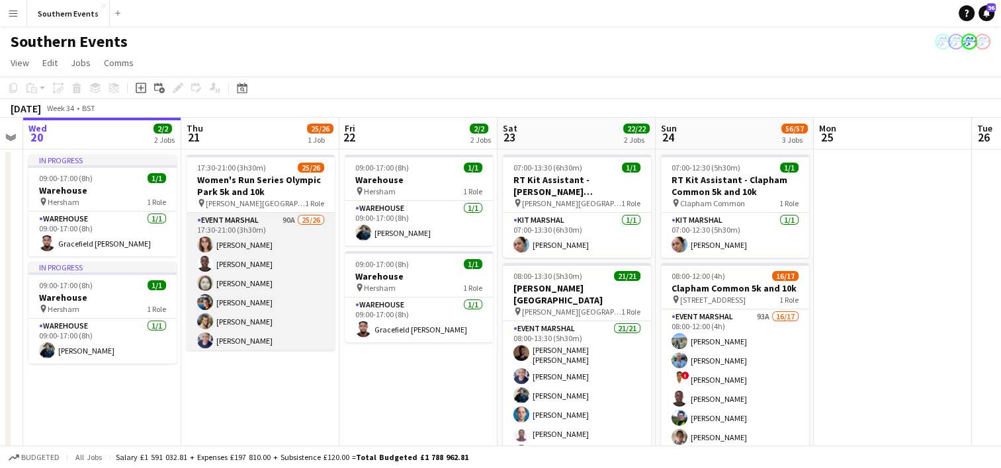
scroll to position [391, 0]
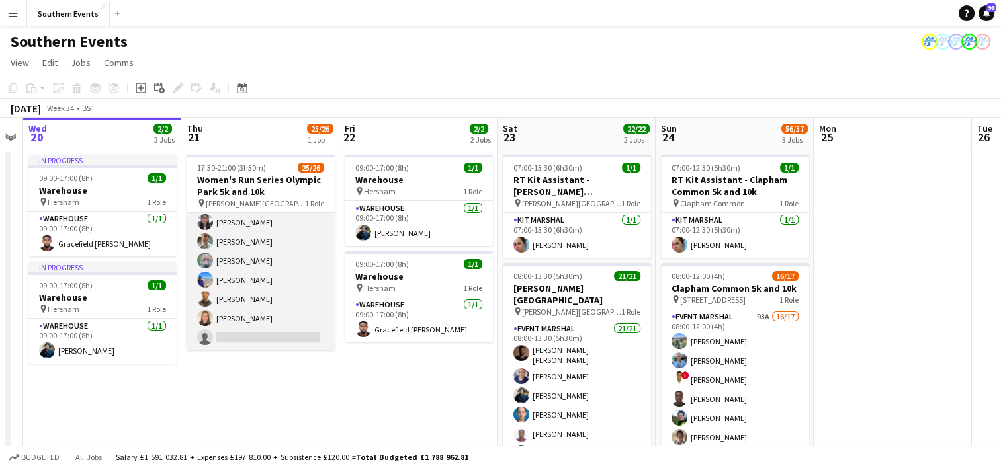
click at [282, 273] on app-card-role "Event Marshal 90A 25/26 17:30-21:00 (3h30m) [PERSON_NAME] [PERSON_NAME] [PERSON…" at bounding box center [261, 86] width 148 height 529
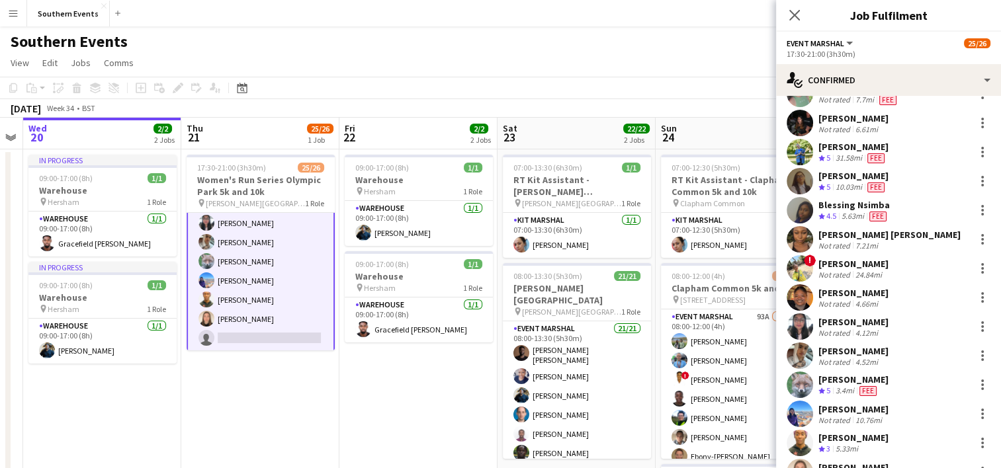
scroll to position [458, 0]
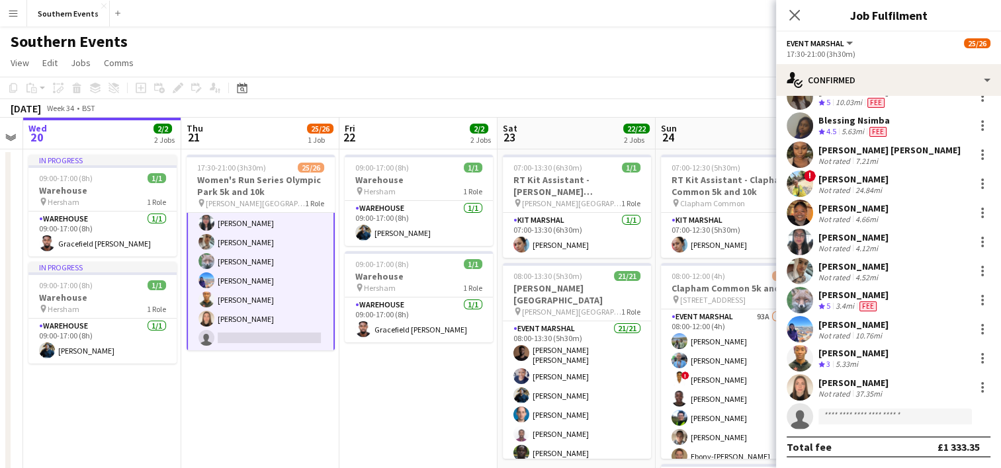
click at [517, 52] on app-page-menu "View Day view expanded Day view collapsed Month view Date picker Jump to [DATE]…" at bounding box center [500, 64] width 1001 height 25
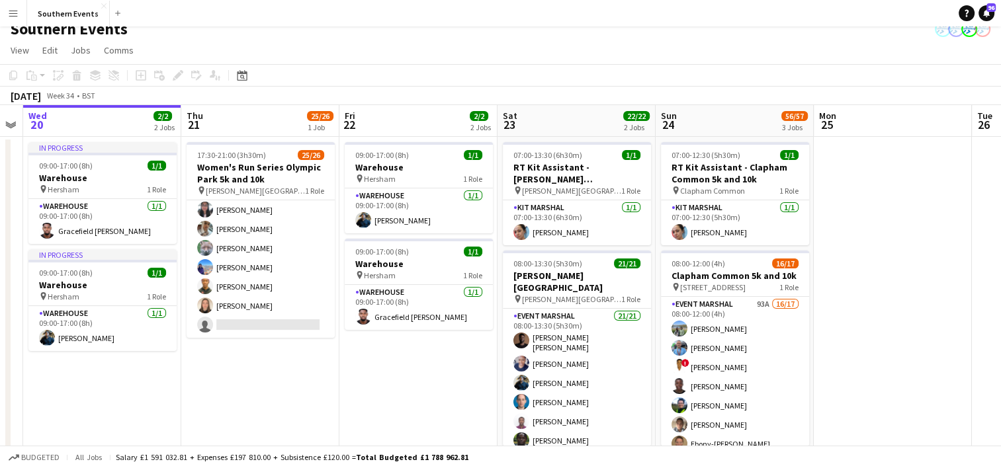
scroll to position [0, 0]
